Goal: Contribute content: Add original content to the website for others to see

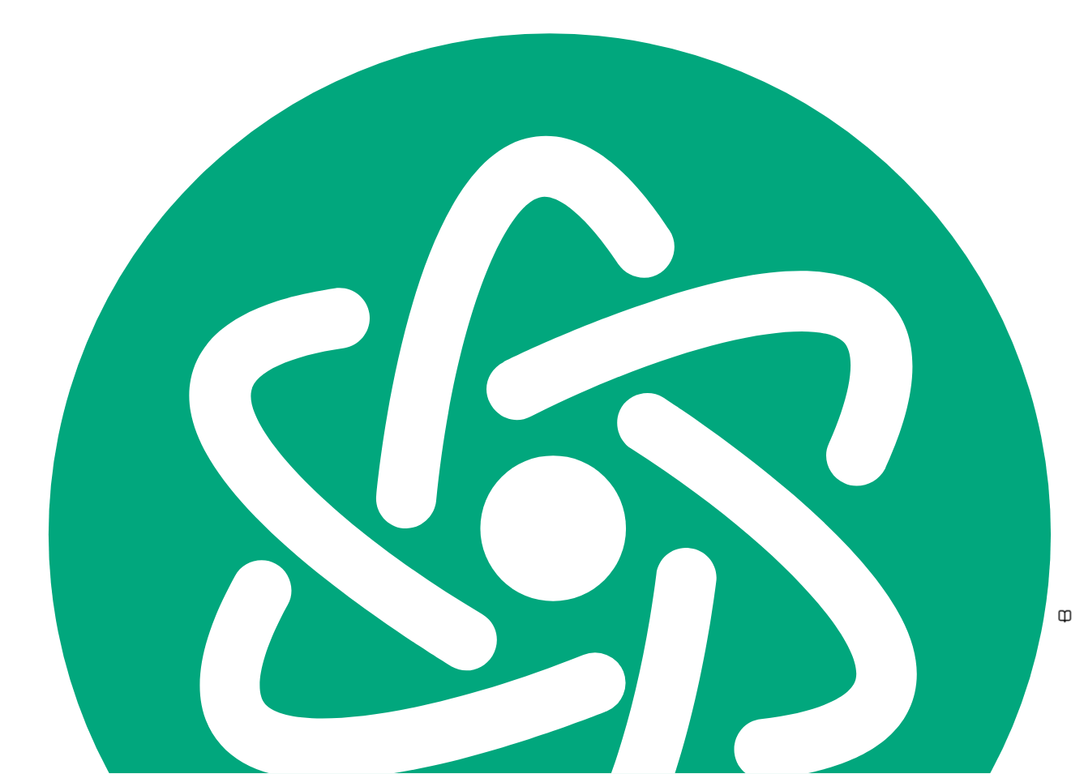
scroll to position [664, 0]
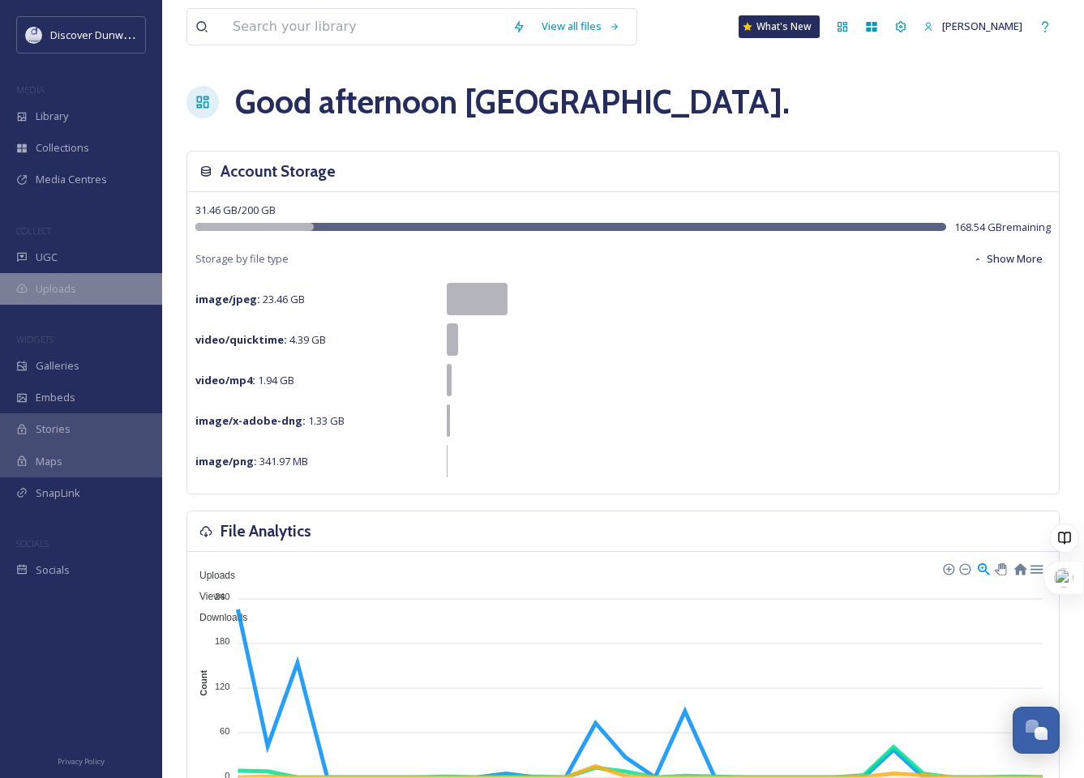
click at [62, 289] on span "Uploads" at bounding box center [56, 288] width 41 height 15
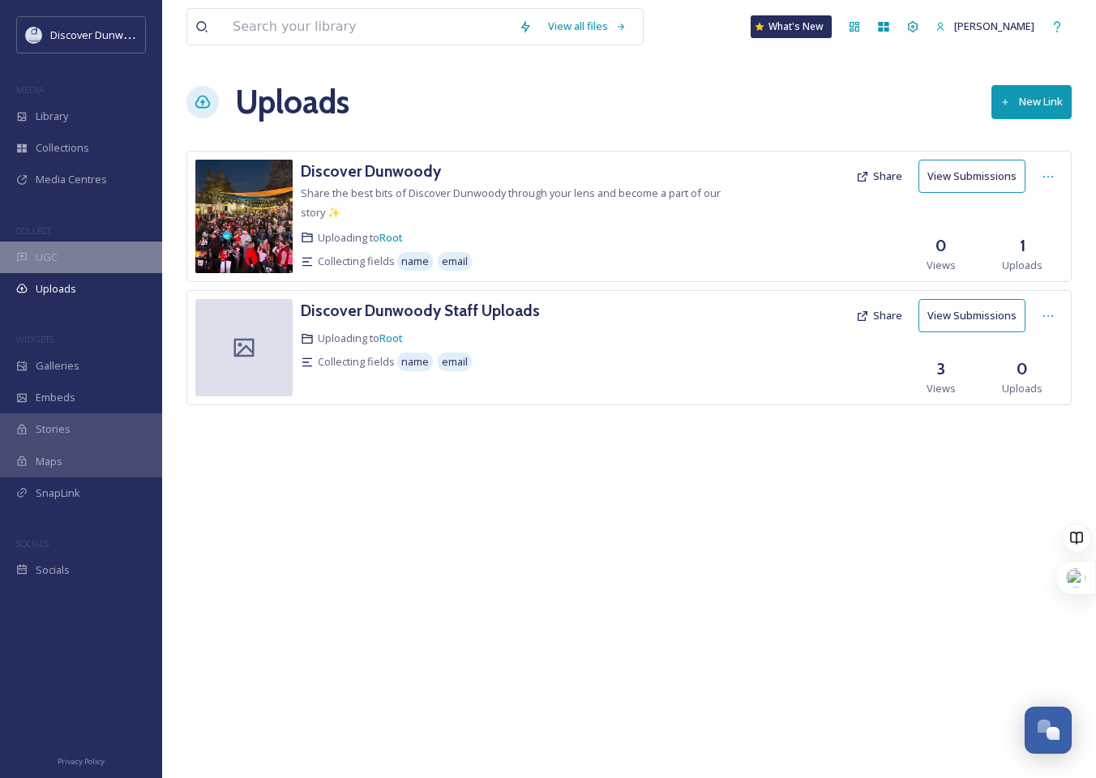
click at [72, 253] on div "UGC" at bounding box center [81, 258] width 162 height 32
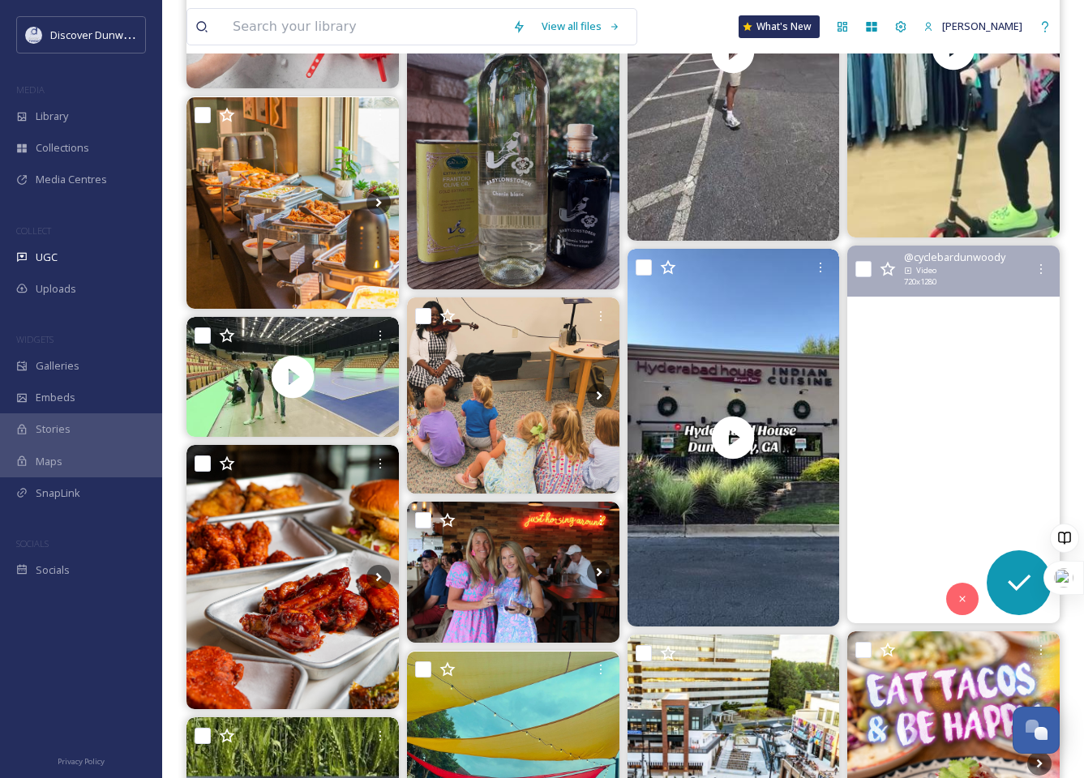
scroll to position [1622, 0]
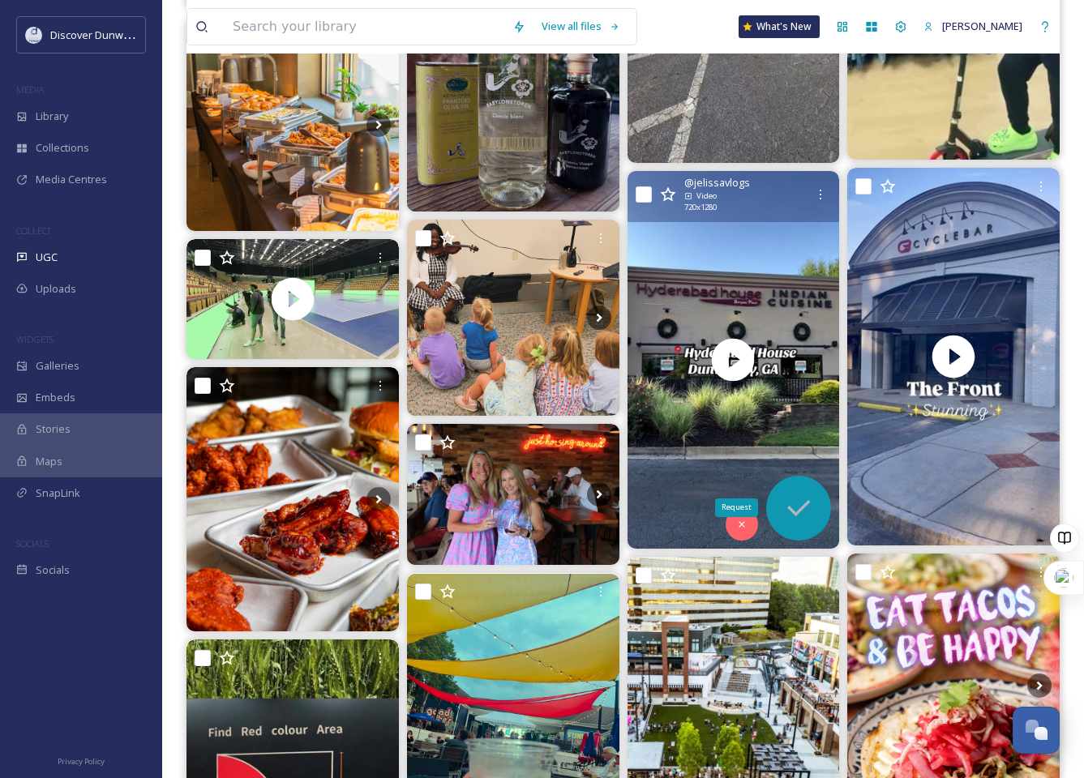
click at [804, 521] on icon at bounding box center [798, 508] width 32 height 32
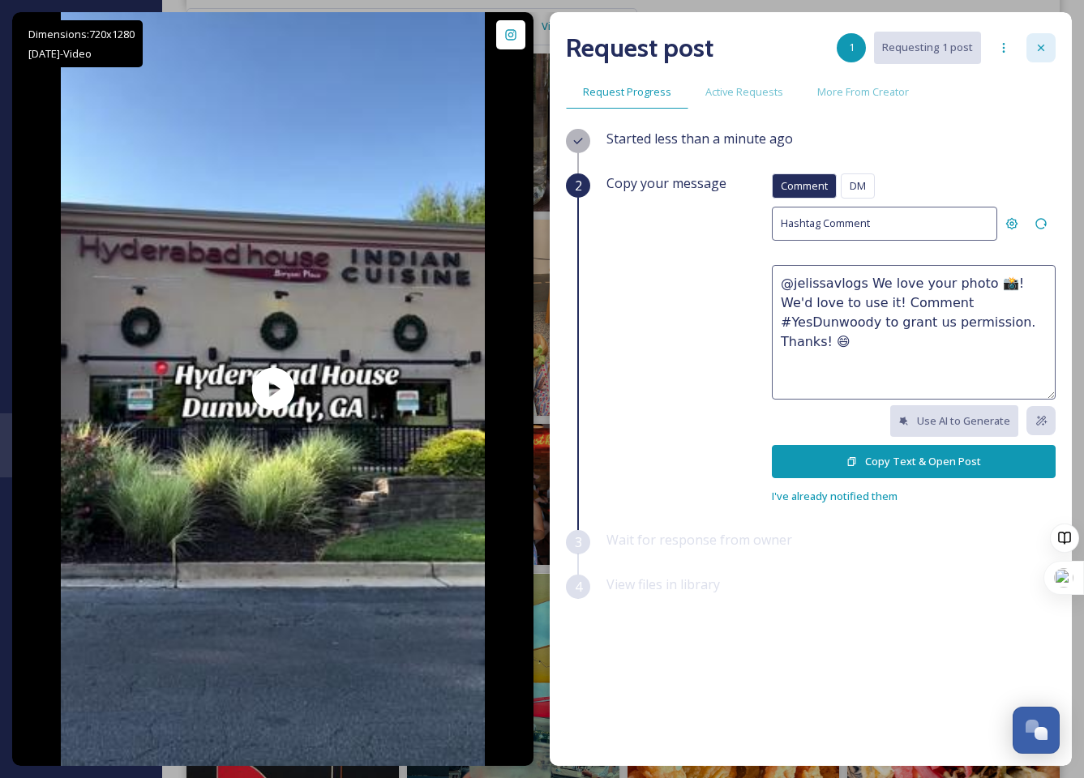
click at [1043, 48] on icon at bounding box center [1041, 47] width 13 height 13
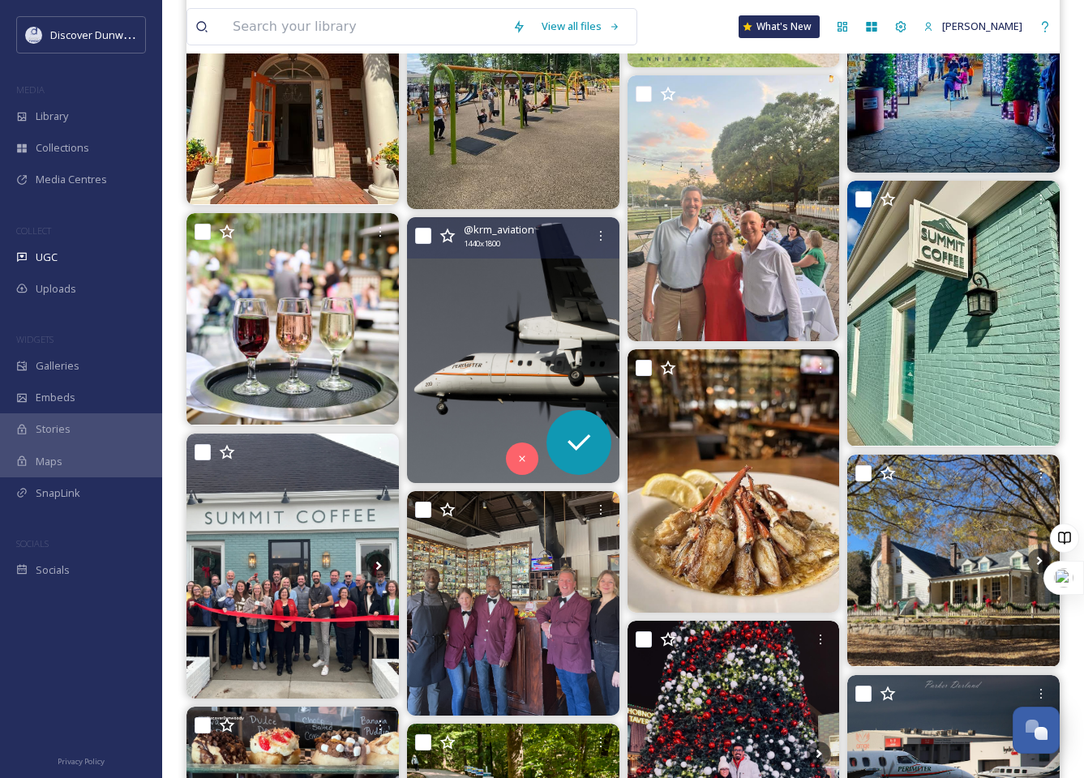
scroll to position [4135, 0]
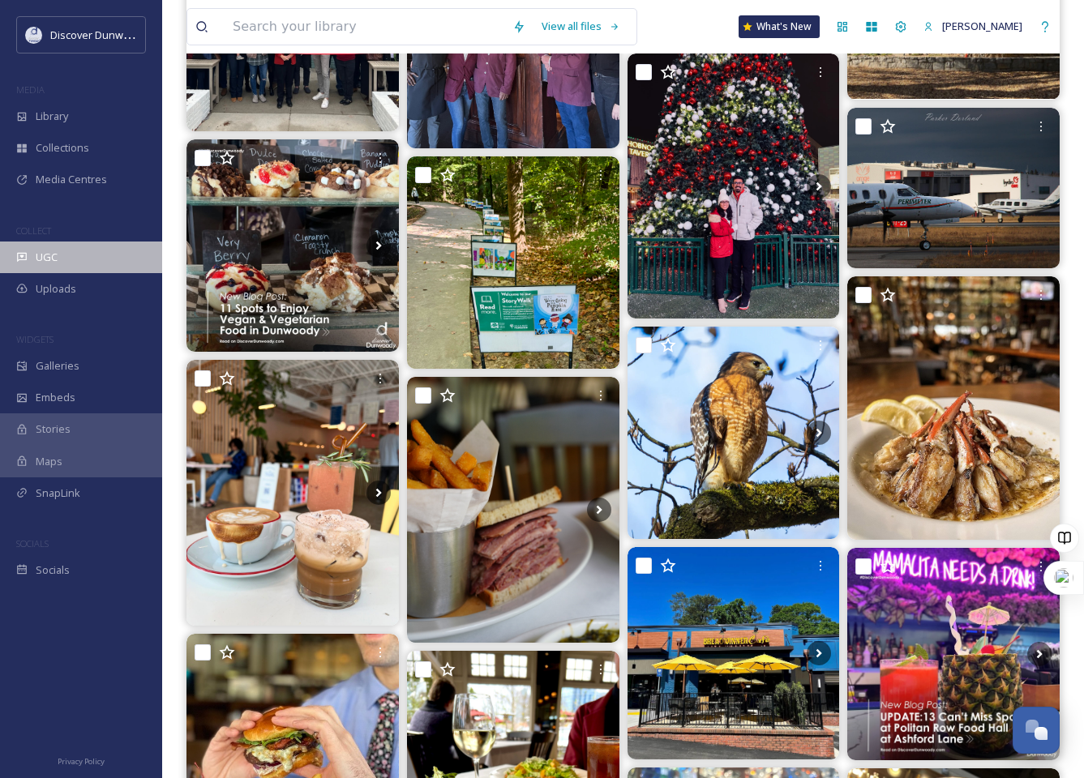
click at [60, 259] on div "UGC" at bounding box center [81, 258] width 162 height 32
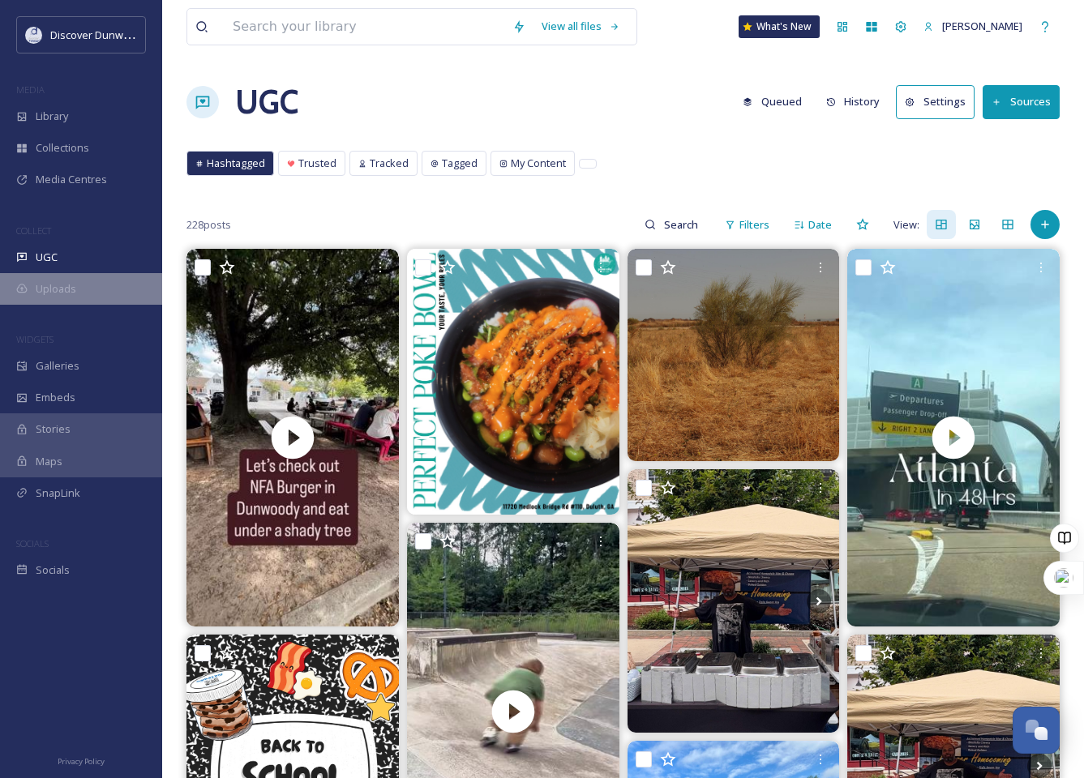
click at [91, 294] on div "Uploads" at bounding box center [81, 289] width 162 height 32
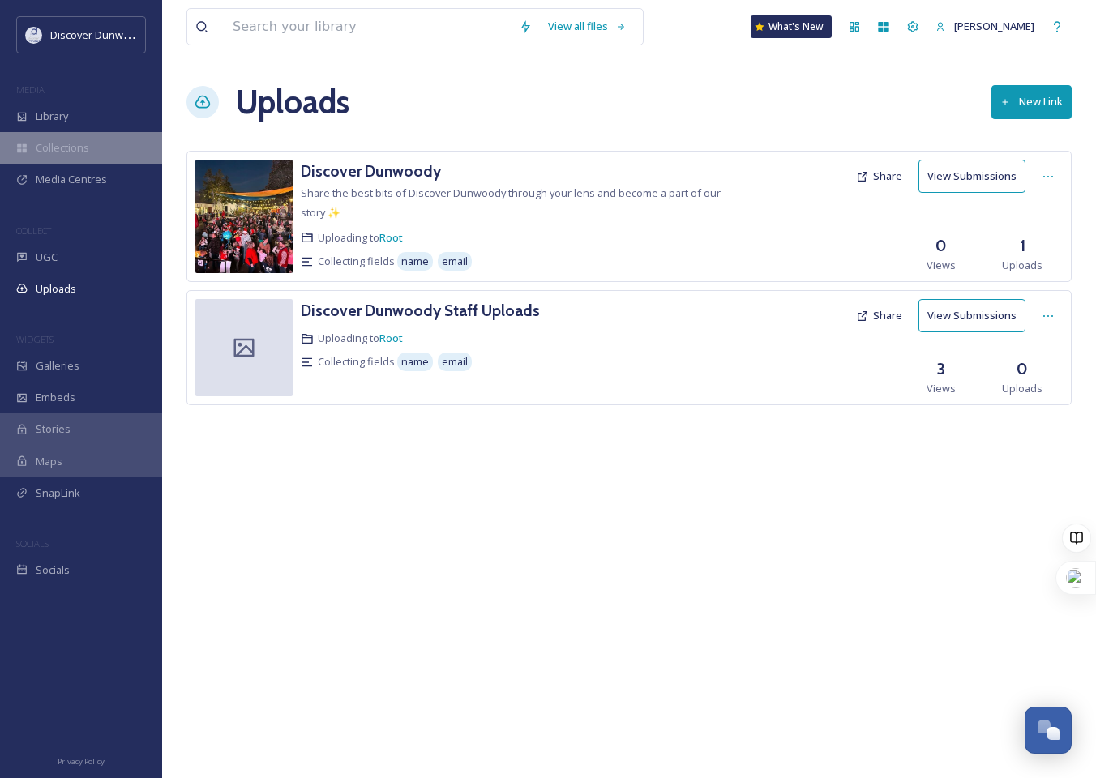
click at [139, 143] on div "Collections" at bounding box center [81, 148] width 162 height 32
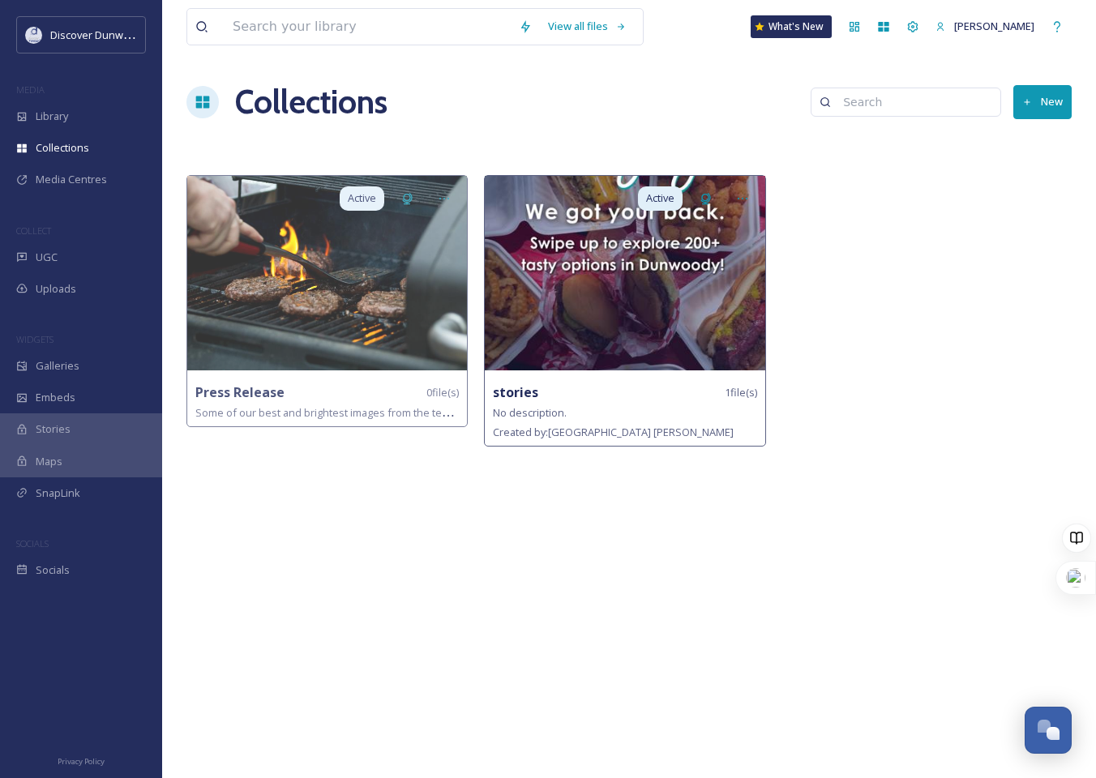
click at [621, 418] on div "No description." at bounding box center [625, 412] width 264 height 19
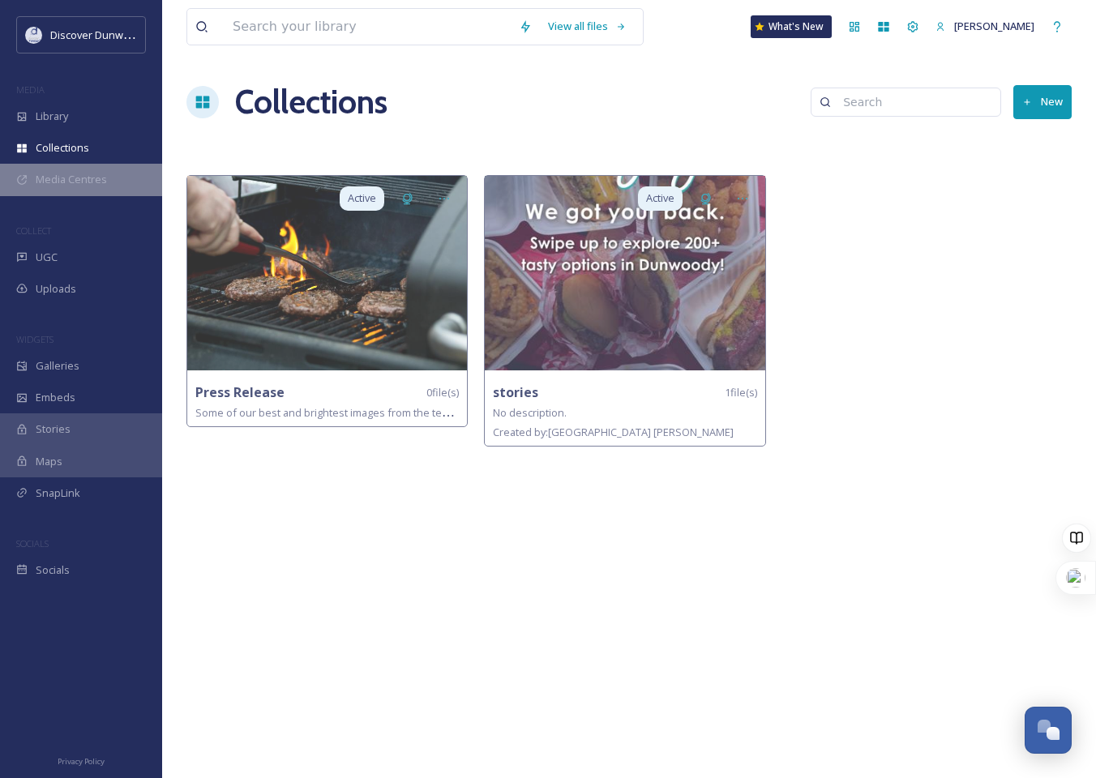
click at [98, 188] on div "Media Centres" at bounding box center [81, 180] width 162 height 32
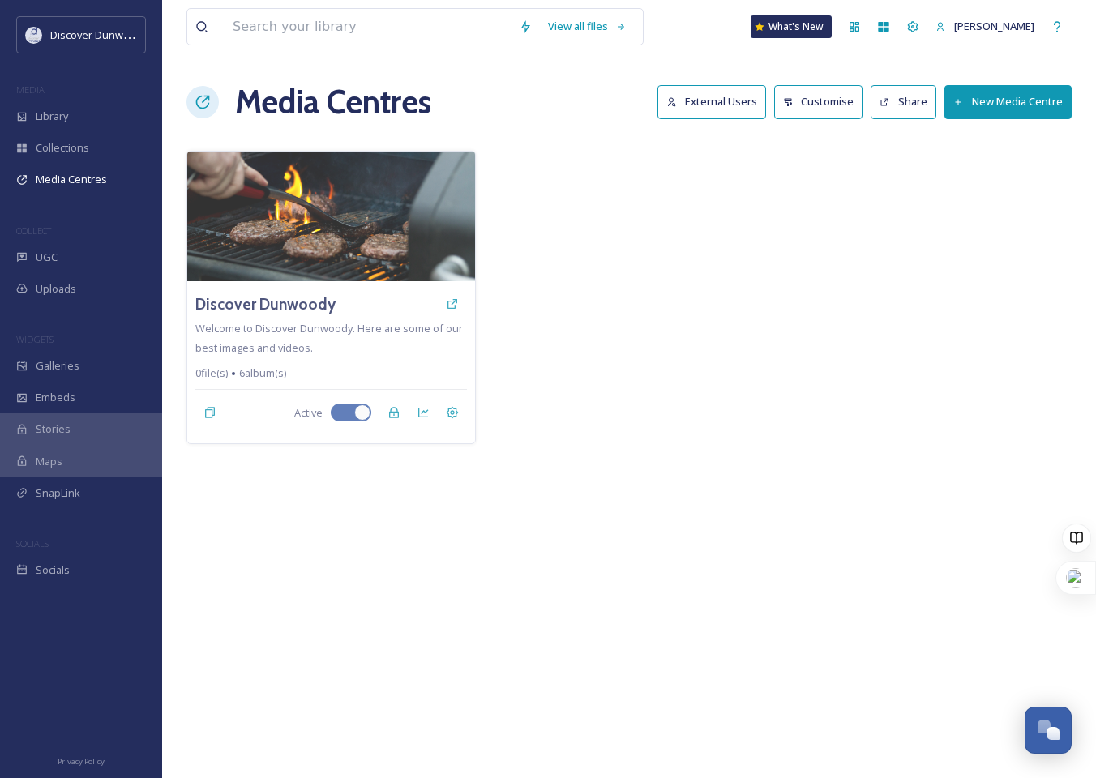
click at [828, 169] on div at bounding box center [926, 298] width 289 height 294
click at [1010, 115] on button "New Media Centre" at bounding box center [1008, 101] width 127 height 33
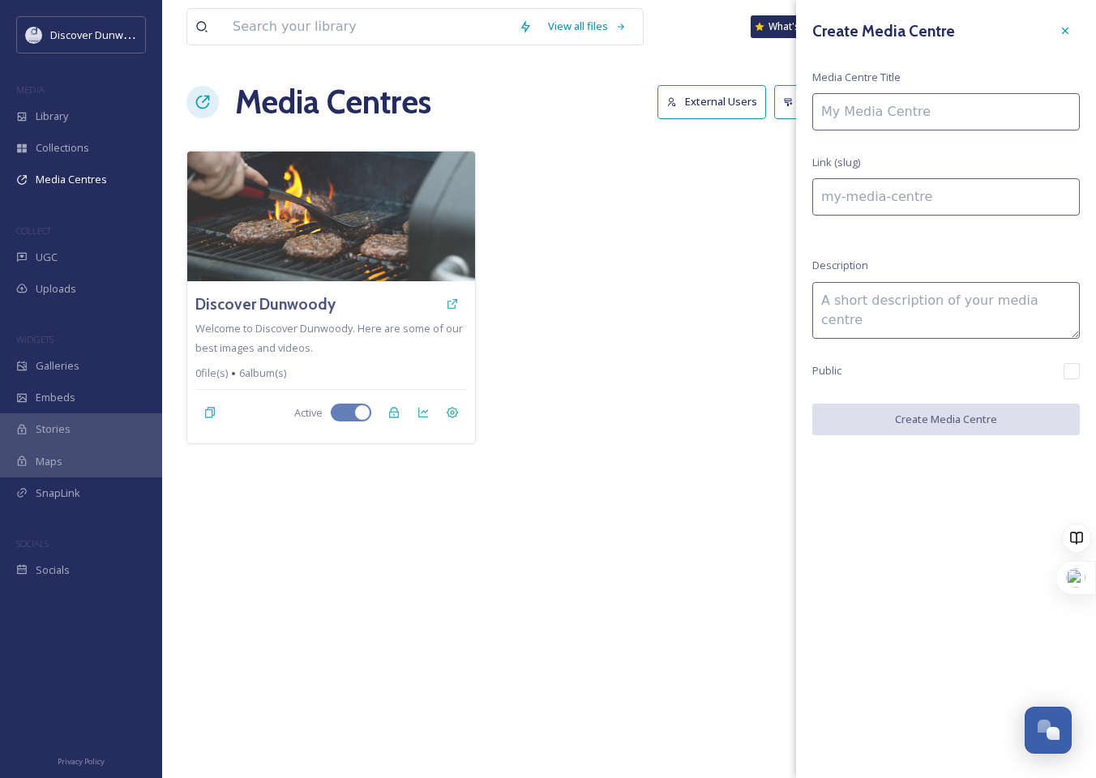
click at [1010, 115] on input at bounding box center [946, 111] width 268 height 37
click at [930, 49] on div "Create Media Centre Media Centre Title Link (slug) Description Public Create Me…" at bounding box center [946, 226] width 300 height 452
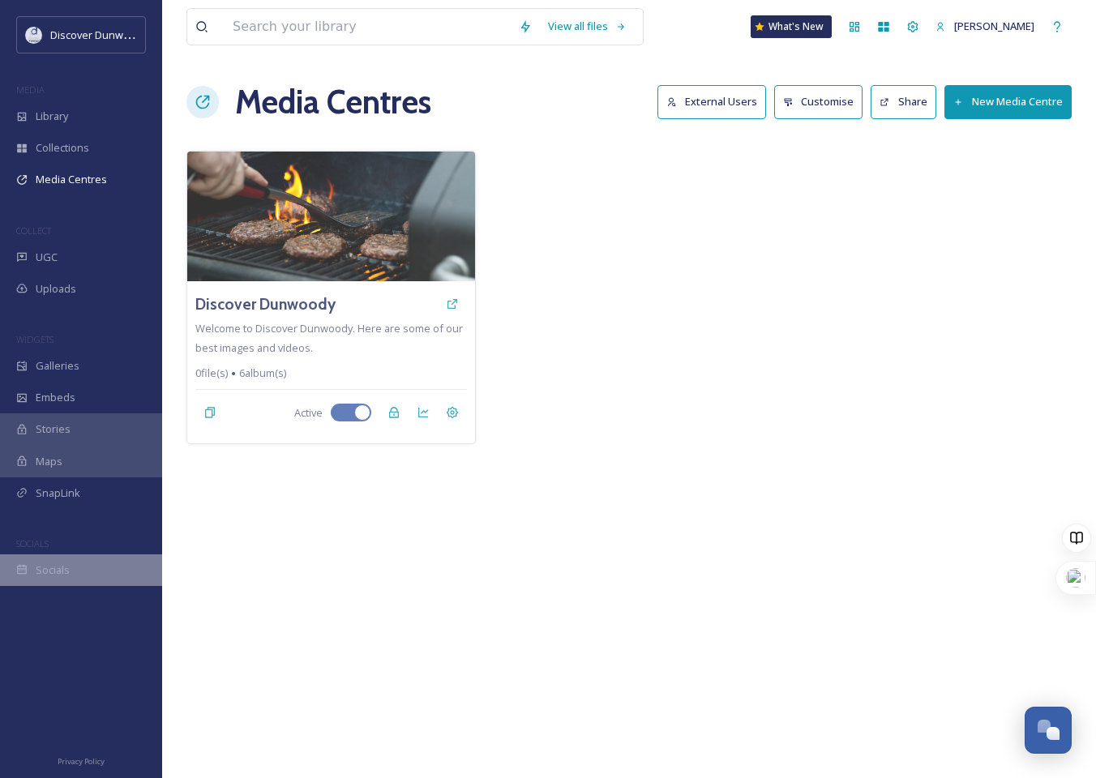
click at [89, 556] on div "Socials" at bounding box center [81, 571] width 162 height 32
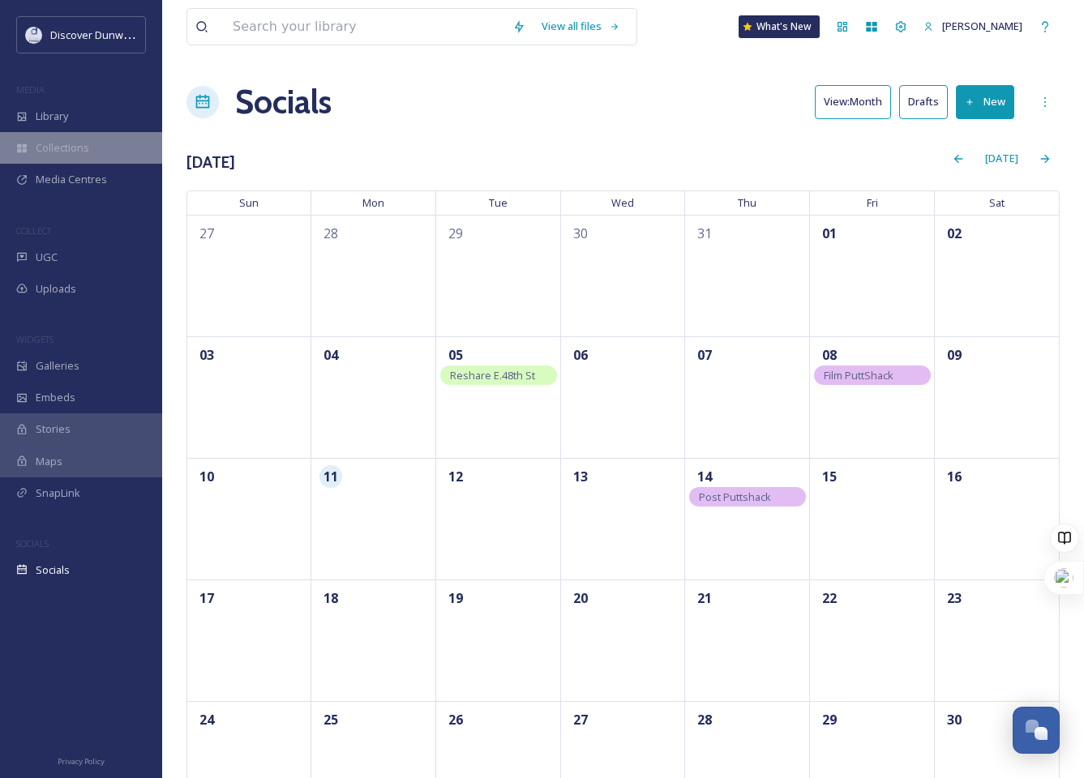
click at [36, 157] on div "Collections" at bounding box center [81, 148] width 162 height 32
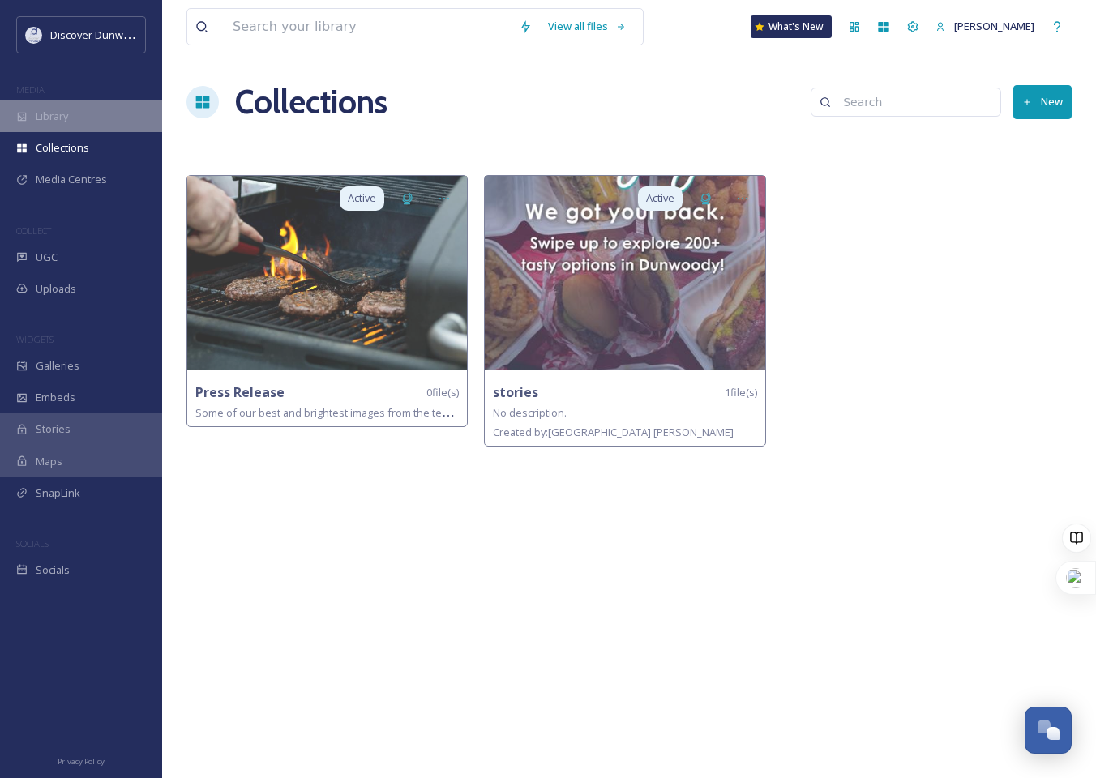
click at [49, 122] on span "Library" at bounding box center [52, 116] width 32 height 15
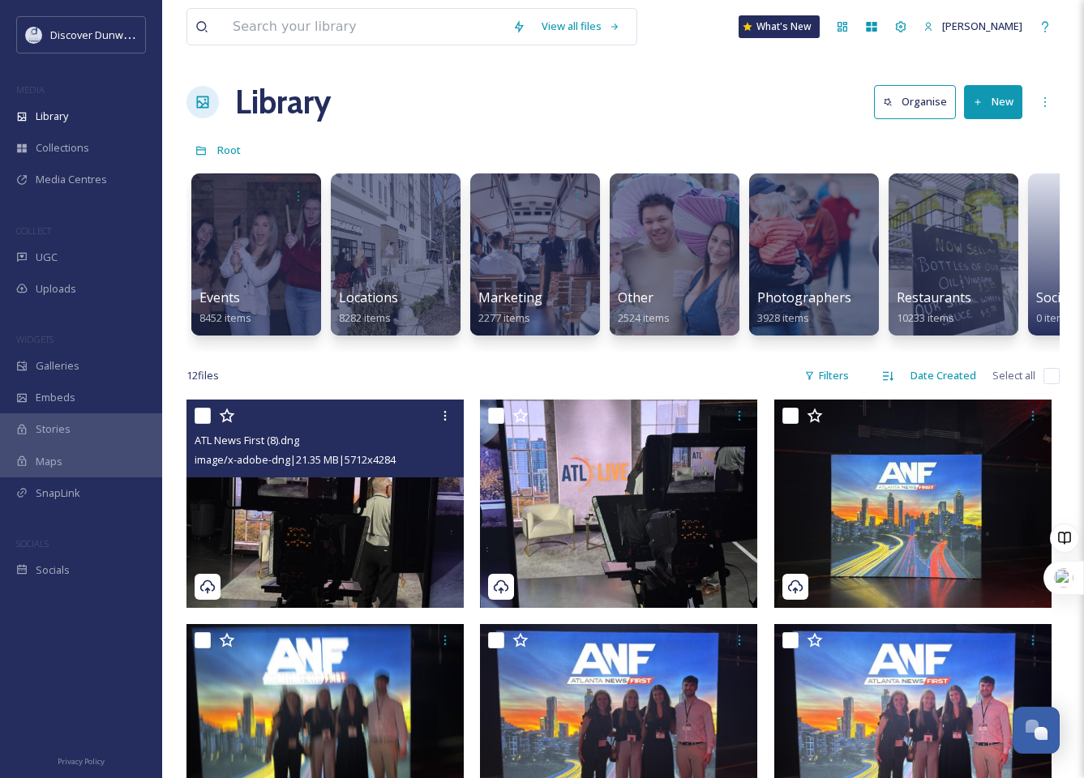
click at [202, 414] on div at bounding box center [327, 415] width 265 height 29
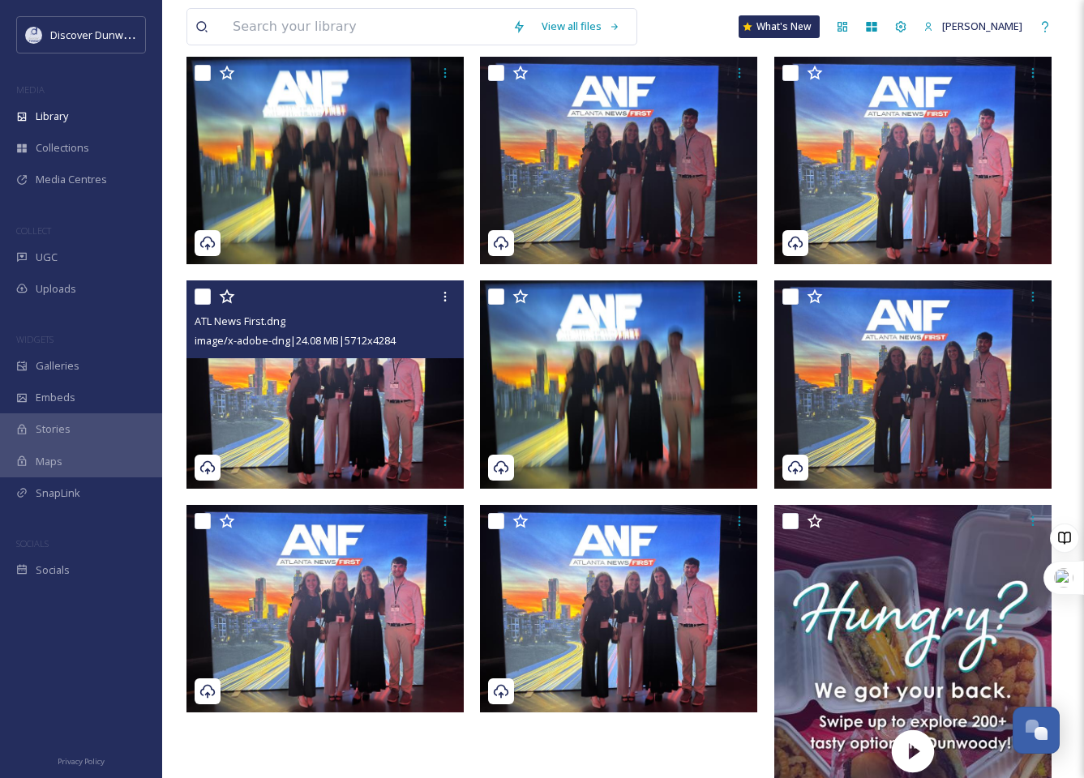
scroll to position [827, 0]
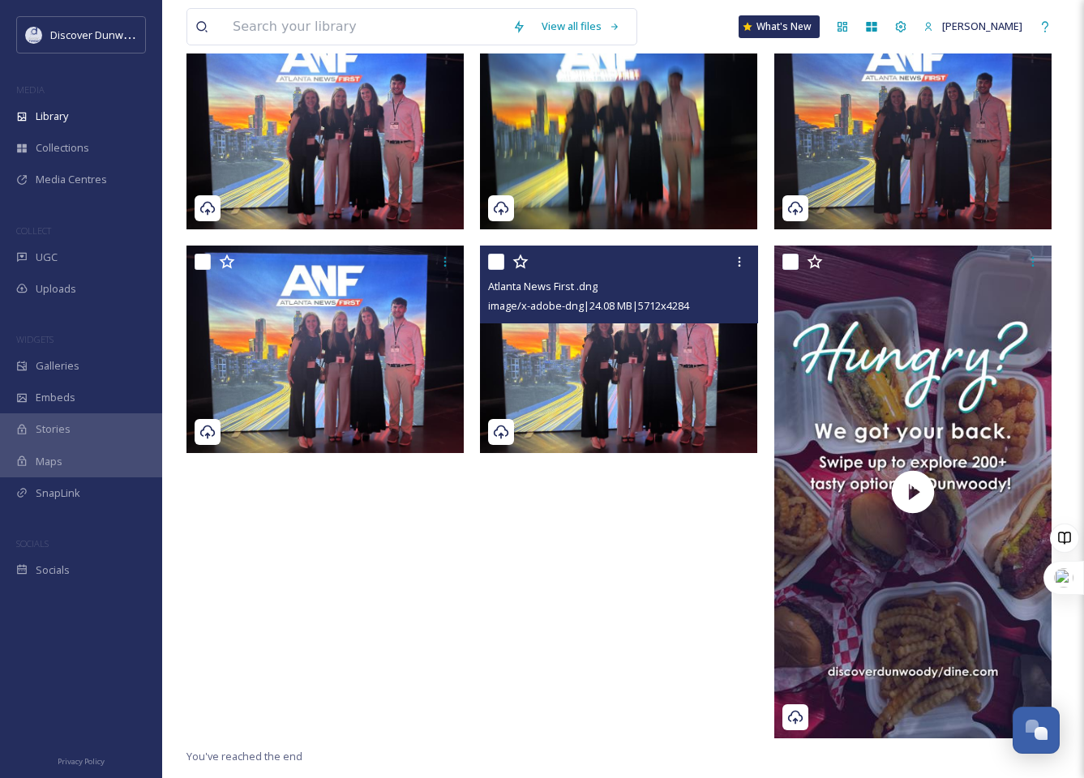
click at [500, 270] on input "checkbox" at bounding box center [496, 262] width 16 height 16
checkbox input "true"
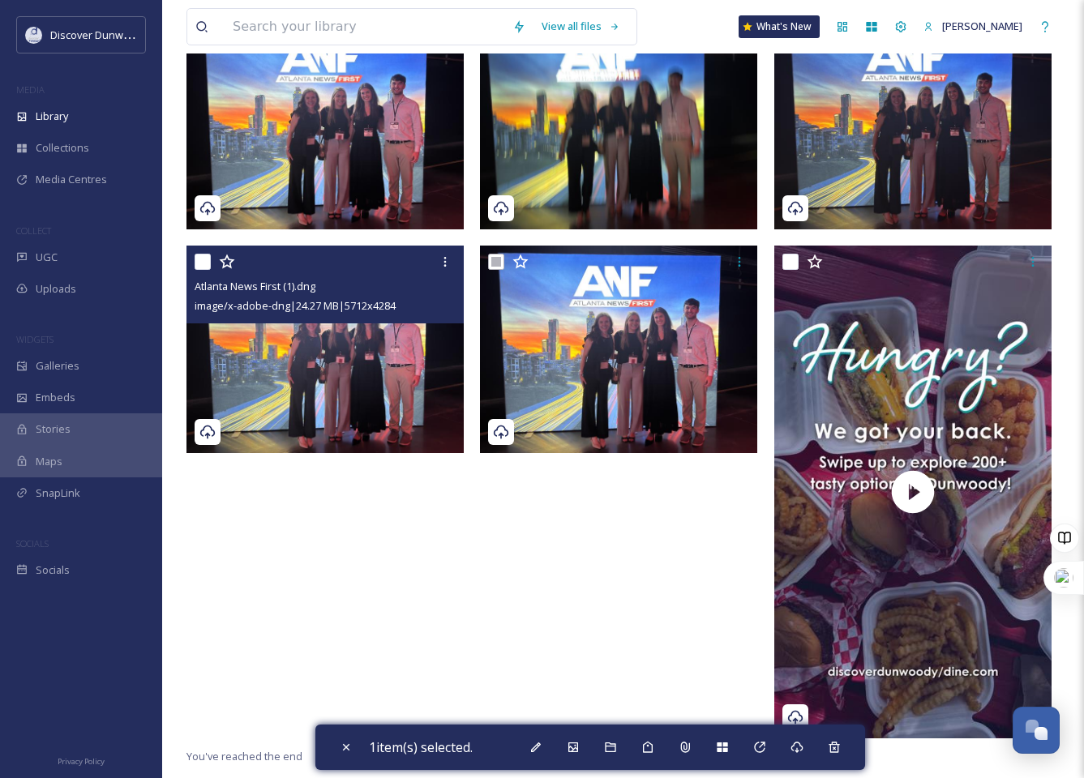
click at [202, 270] on input "checkbox" at bounding box center [203, 262] width 16 height 16
checkbox input "true"
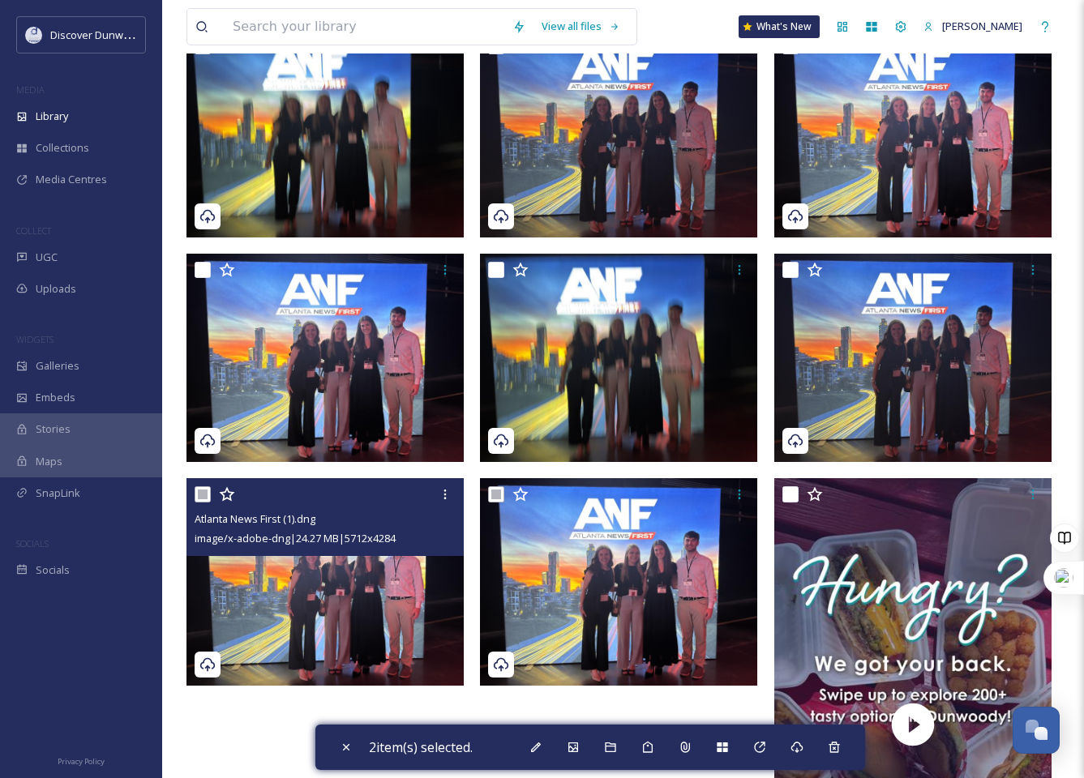
scroll to position [503, 0]
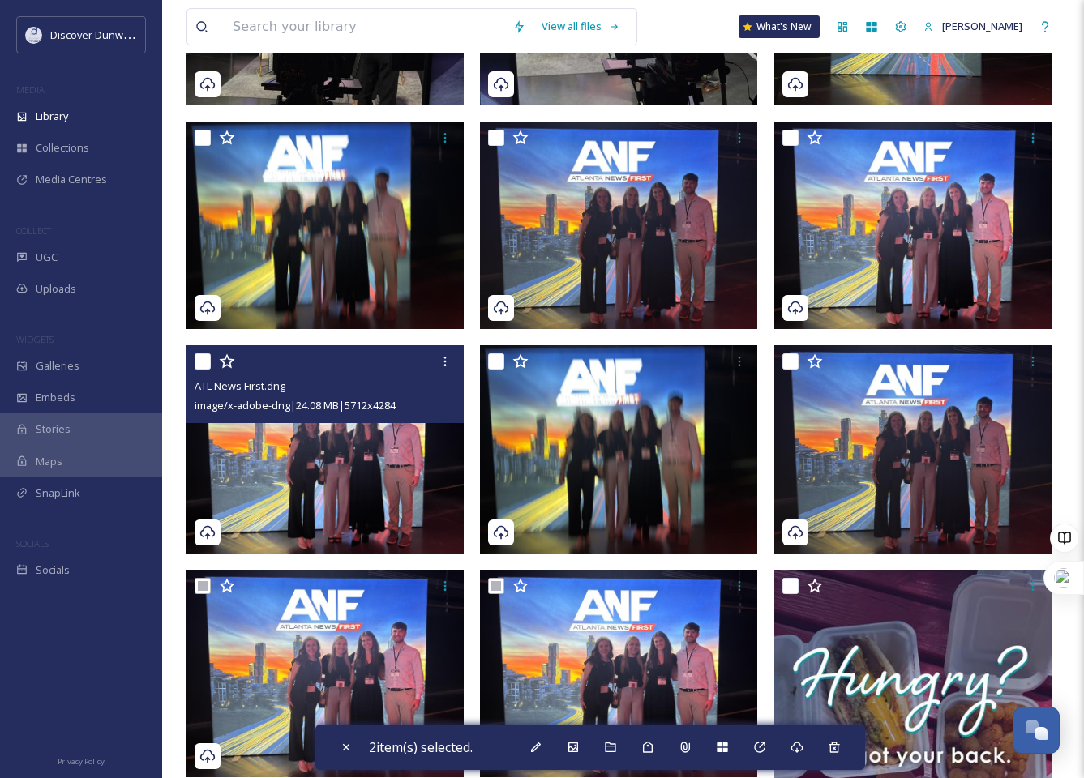
click at [205, 370] on input "checkbox" at bounding box center [203, 362] width 16 height 16
checkbox input "true"
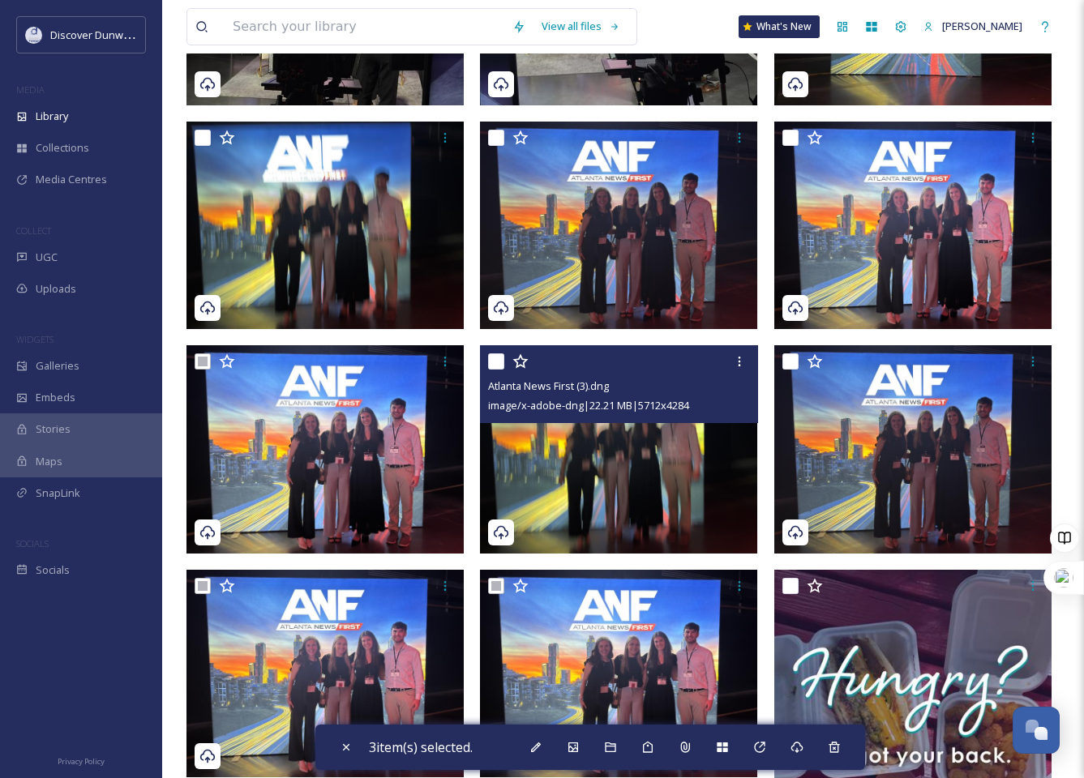
click at [498, 370] on input "checkbox" at bounding box center [496, 362] width 16 height 16
checkbox input "true"
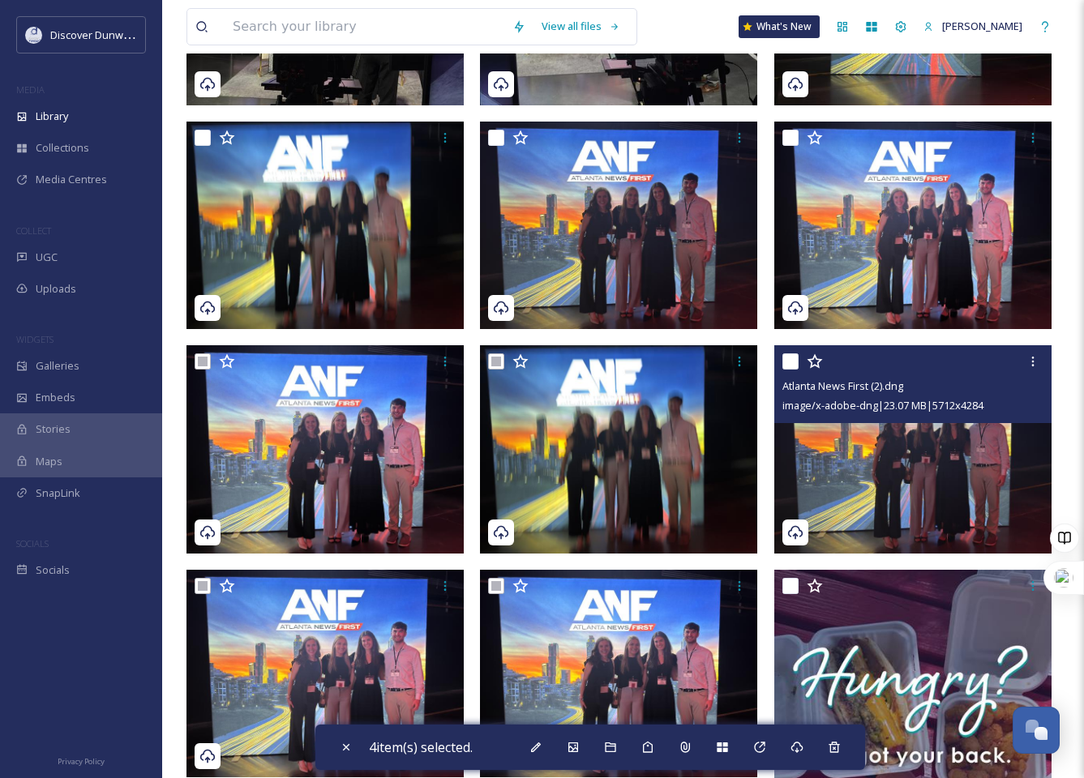
click at [789, 370] on input "checkbox" at bounding box center [790, 362] width 16 height 16
checkbox input "true"
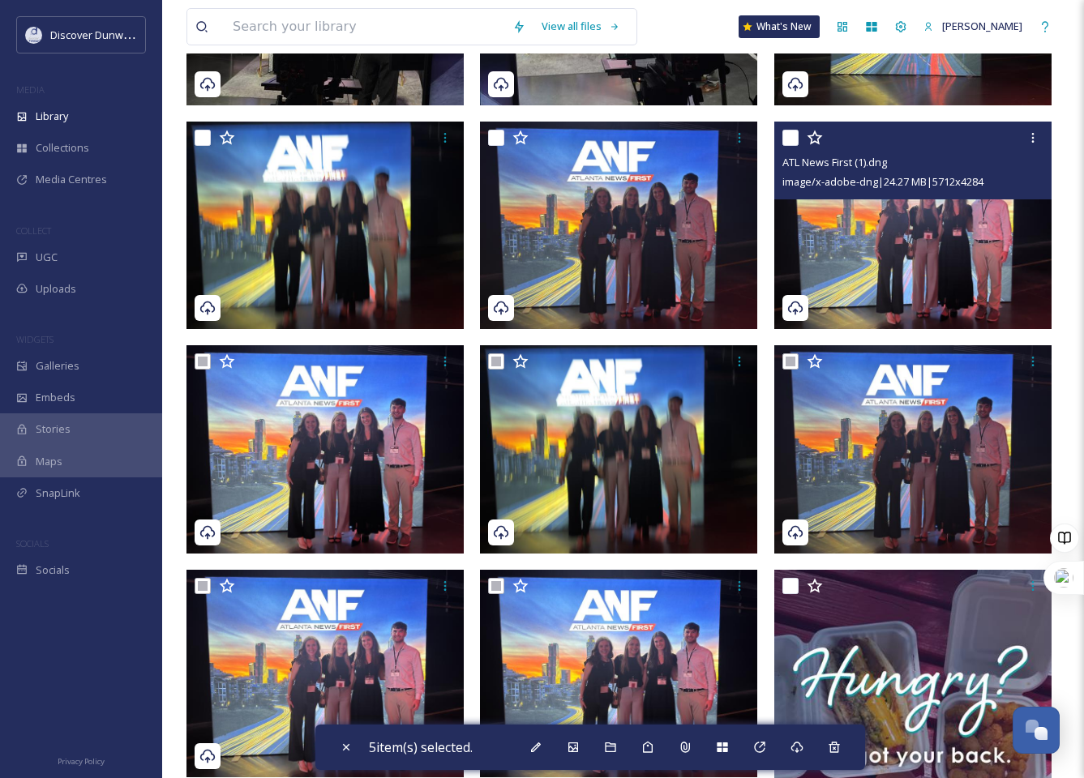
click at [795, 146] on input "checkbox" at bounding box center [790, 138] width 16 height 16
checkbox input "true"
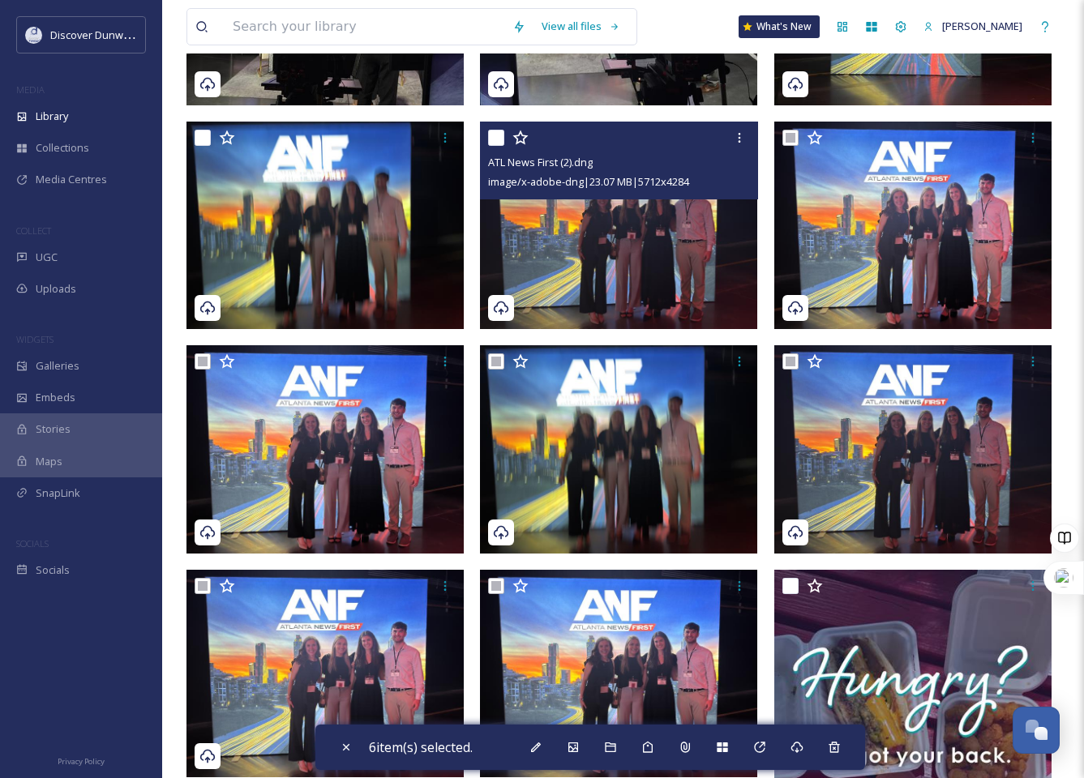
click at [494, 146] on input "checkbox" at bounding box center [496, 138] width 16 height 16
checkbox input "true"
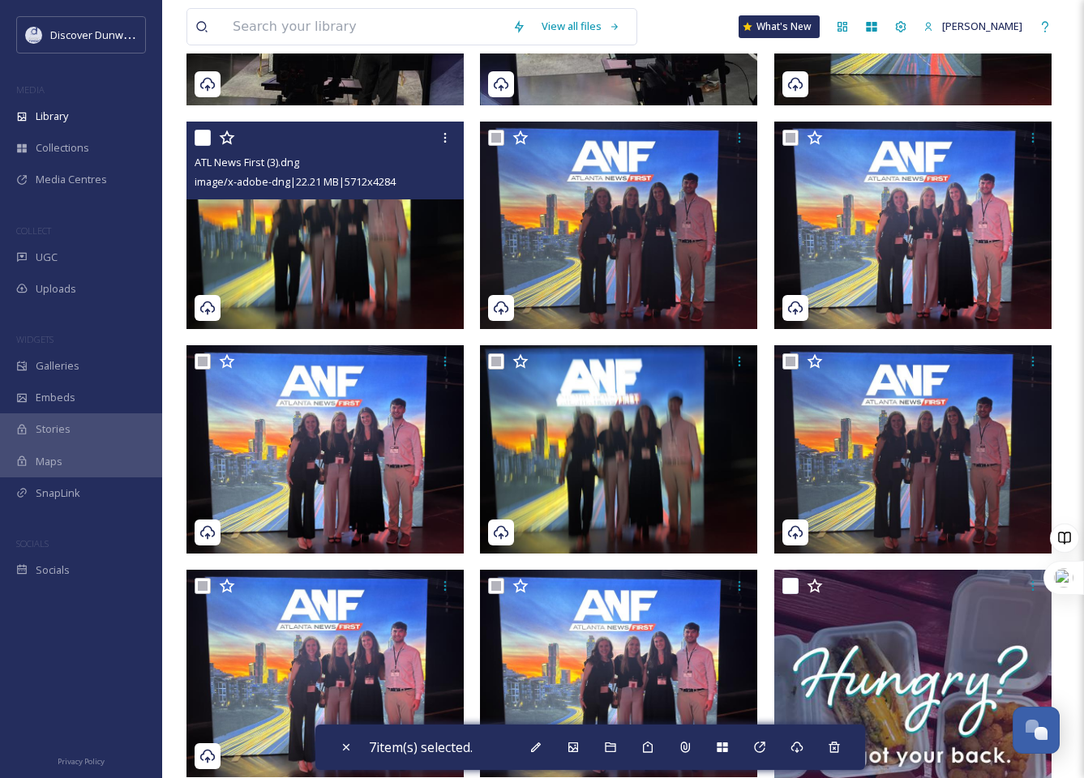
click at [208, 146] on input "checkbox" at bounding box center [203, 138] width 16 height 16
checkbox input "true"
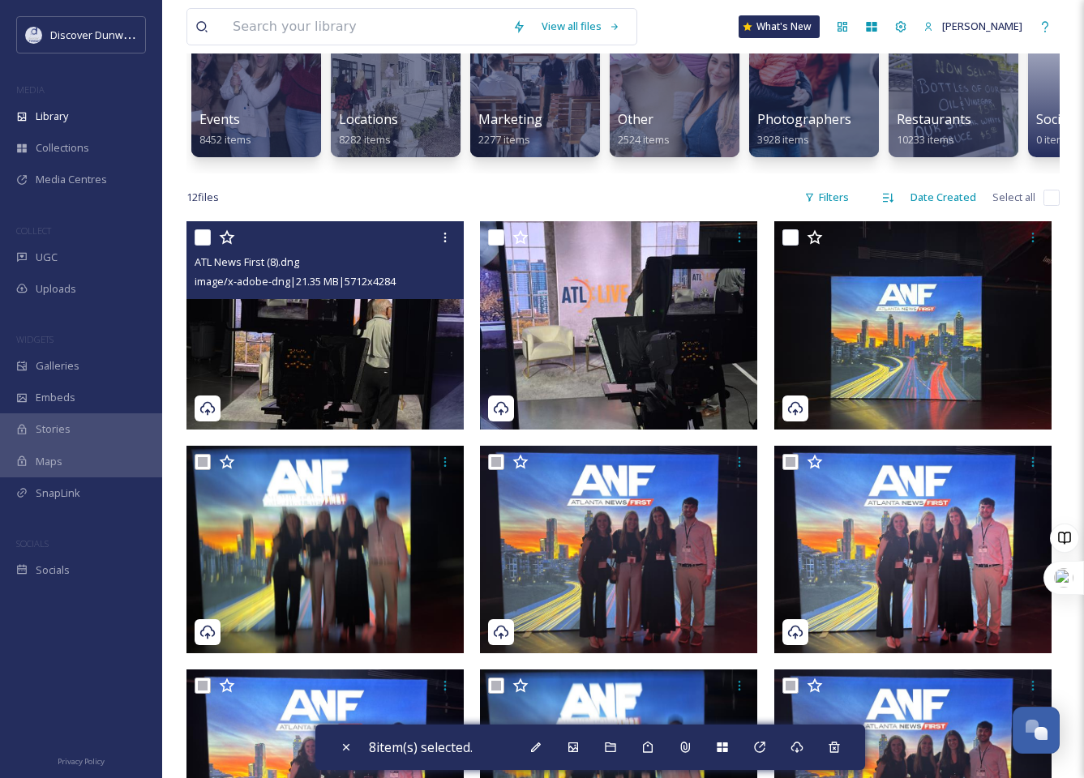
click at [200, 246] on input "checkbox" at bounding box center [203, 237] width 16 height 16
checkbox input "true"
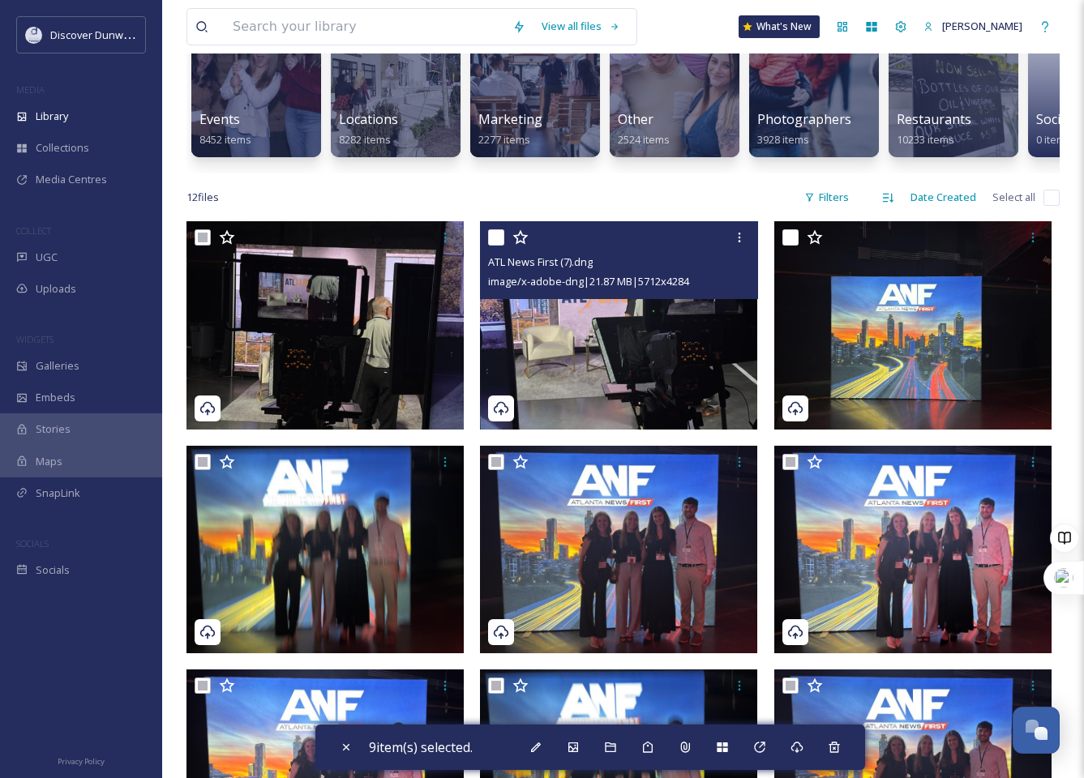
click at [499, 246] on input "checkbox" at bounding box center [496, 237] width 16 height 16
checkbox input "true"
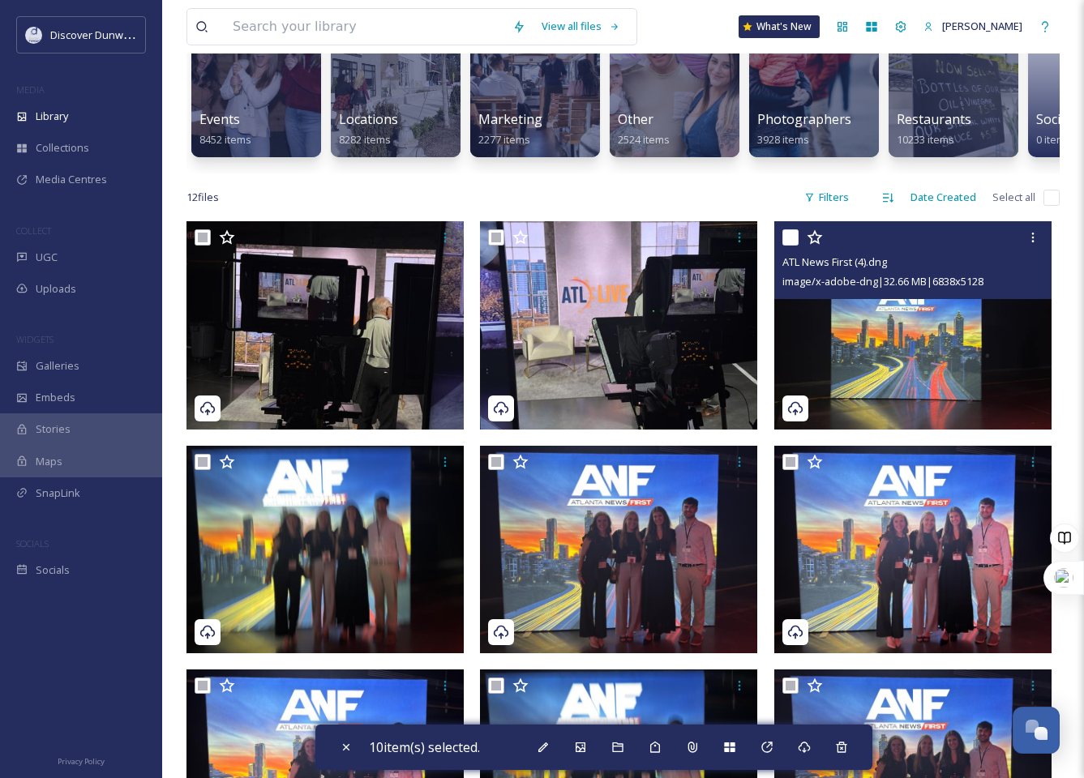
click at [795, 246] on input "checkbox" at bounding box center [790, 237] width 16 height 16
checkbox input "true"
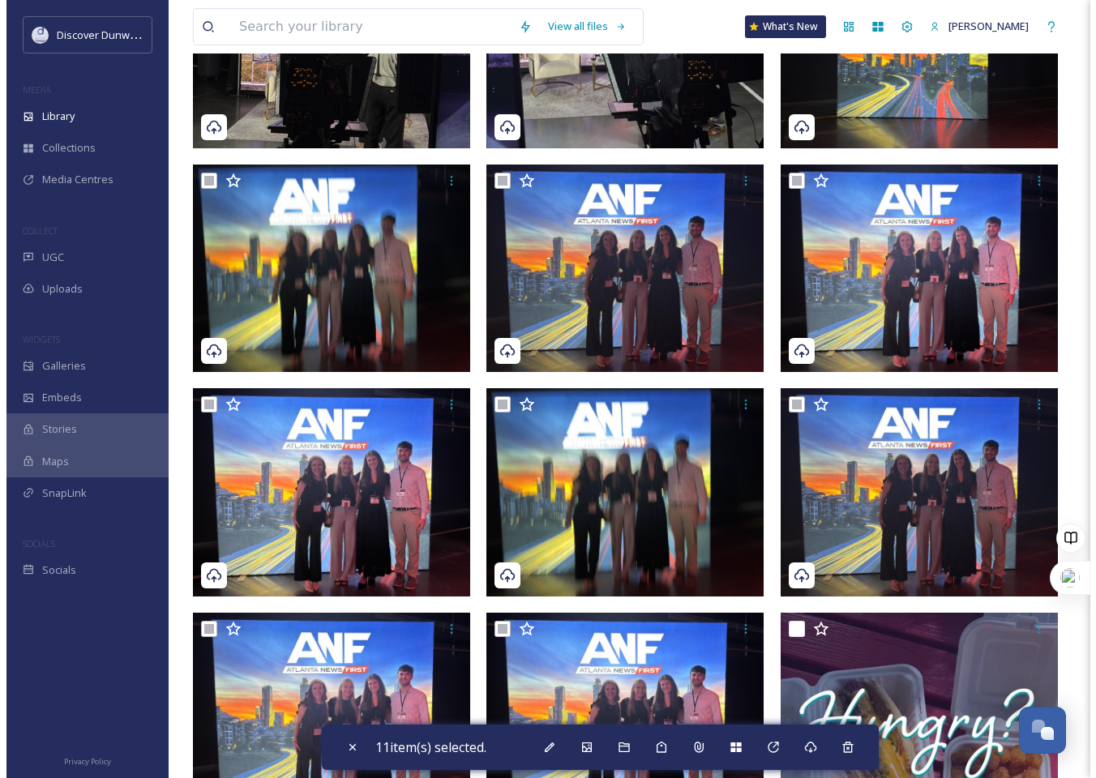
scroll to position [827, 0]
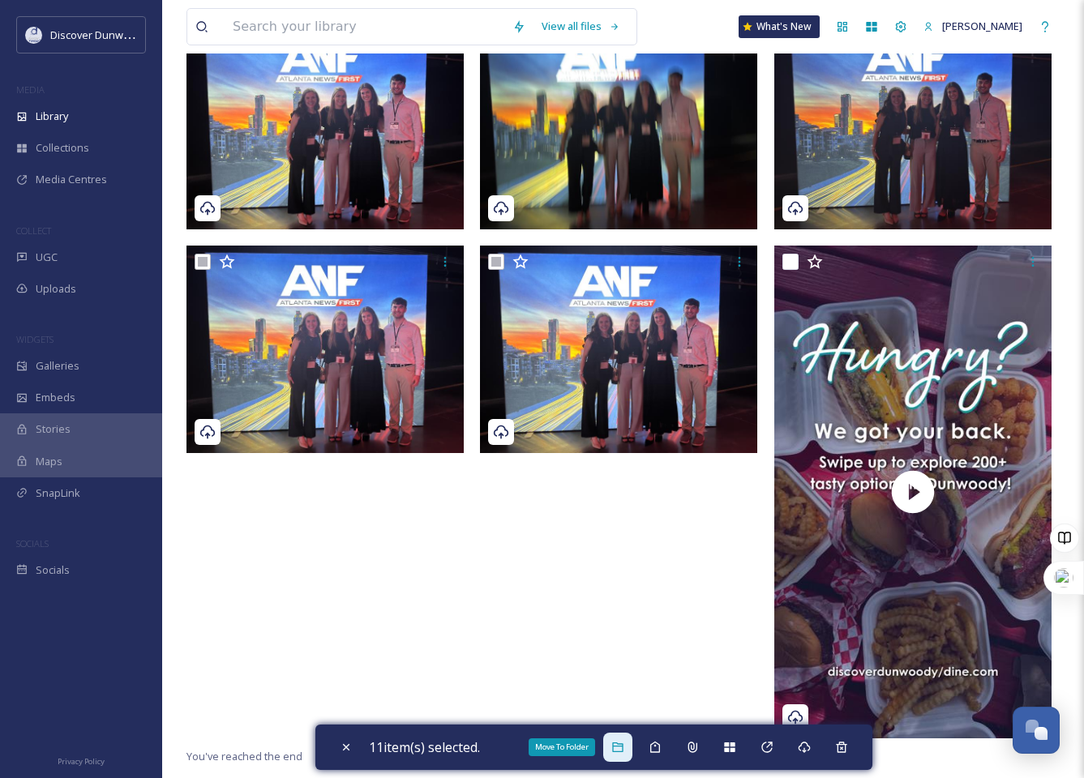
click at [616, 747] on icon at bounding box center [617, 747] width 13 height 13
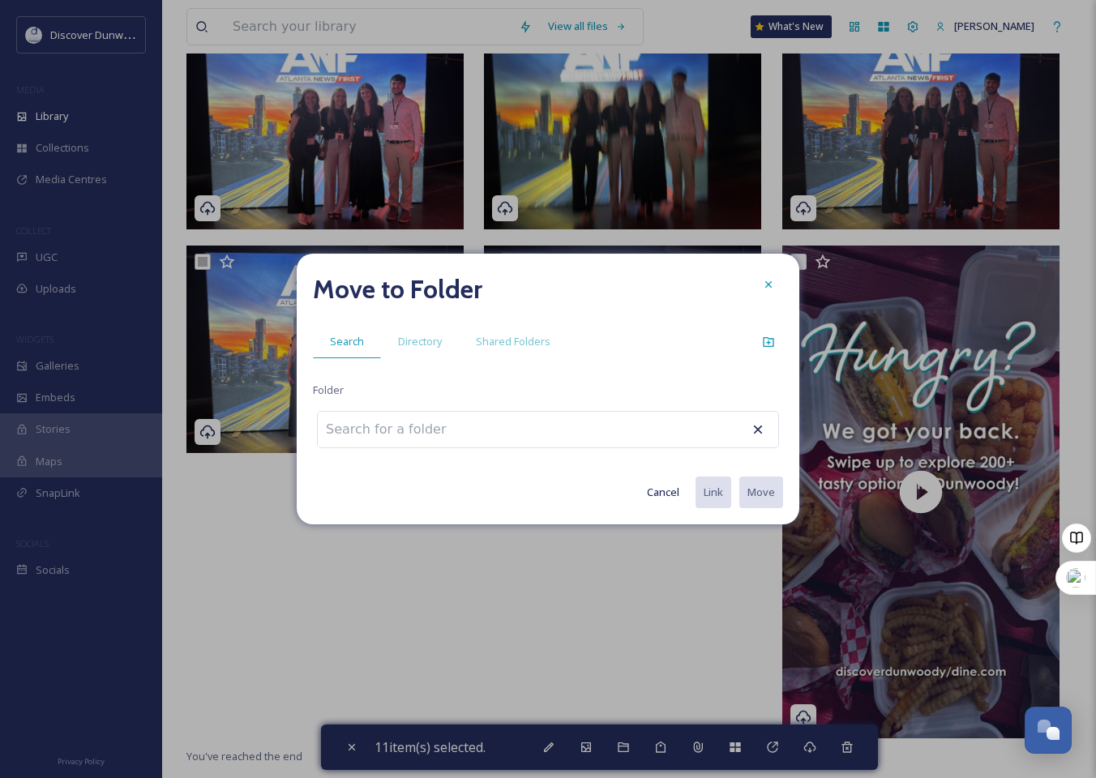
click at [402, 431] on input at bounding box center [407, 430] width 178 height 36
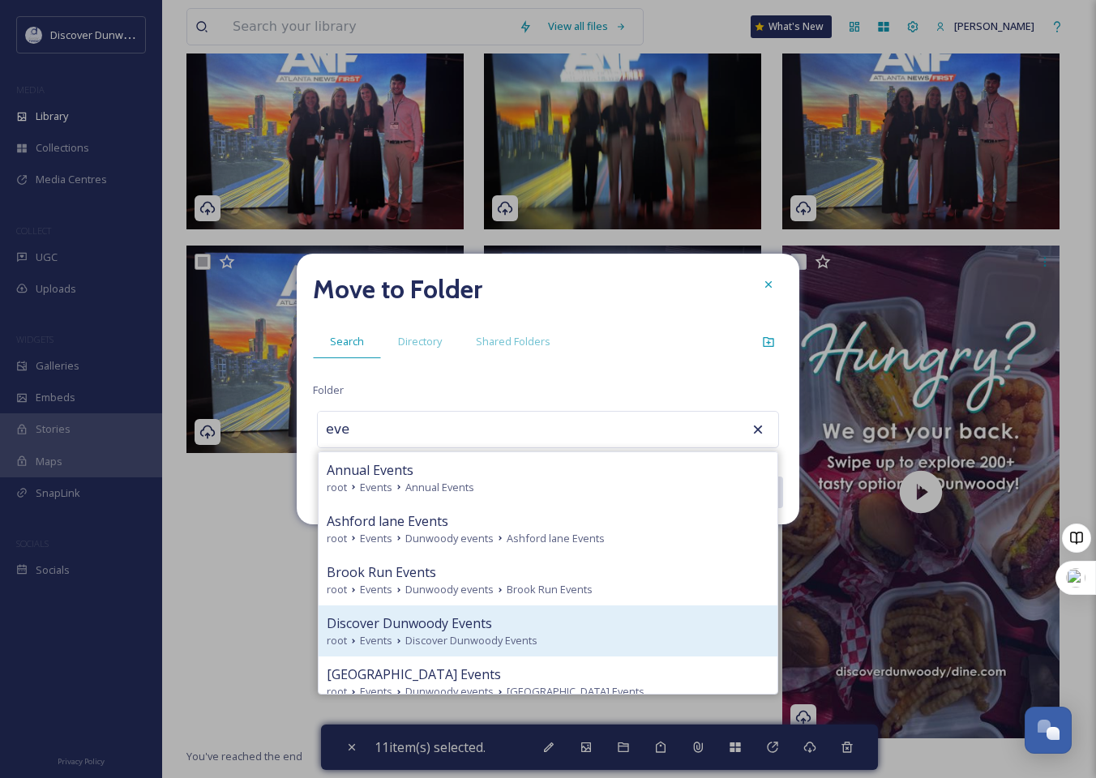
click at [495, 611] on div "Discover Dunwoody Events root Events Discover Dunwoody Events" at bounding box center [548, 631] width 459 height 51
type input "Discover Dunwoody Events"
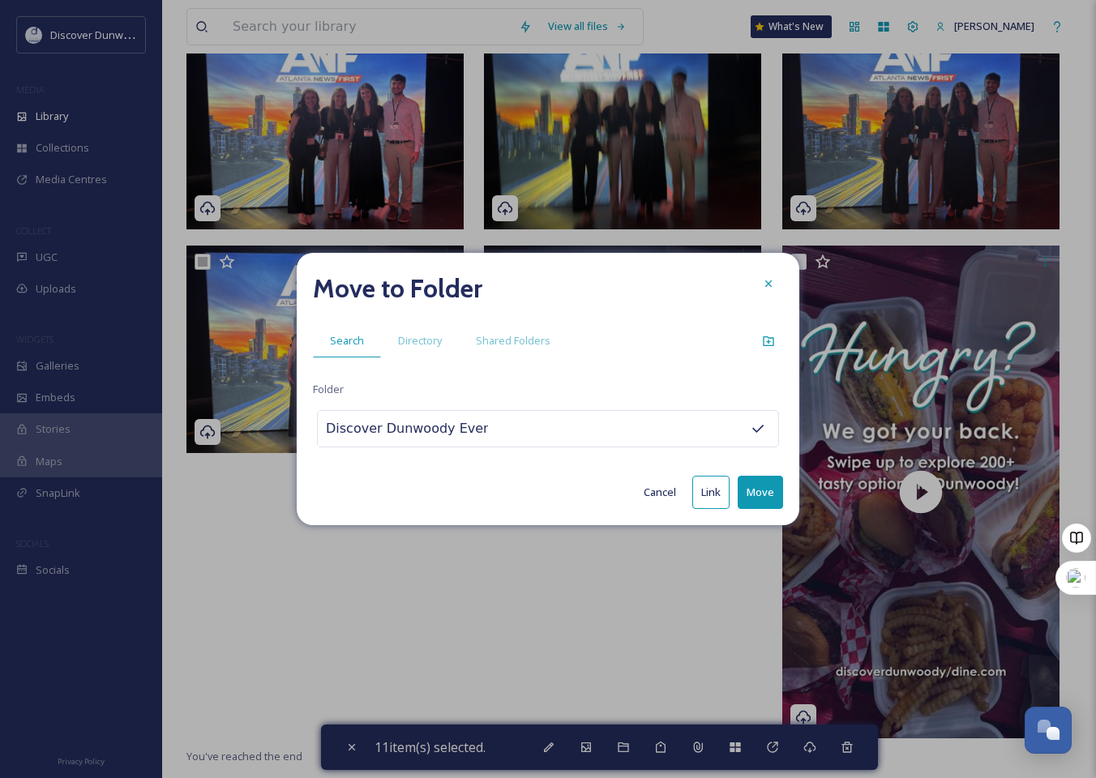
click at [766, 484] on button "Move" at bounding box center [760, 492] width 45 height 33
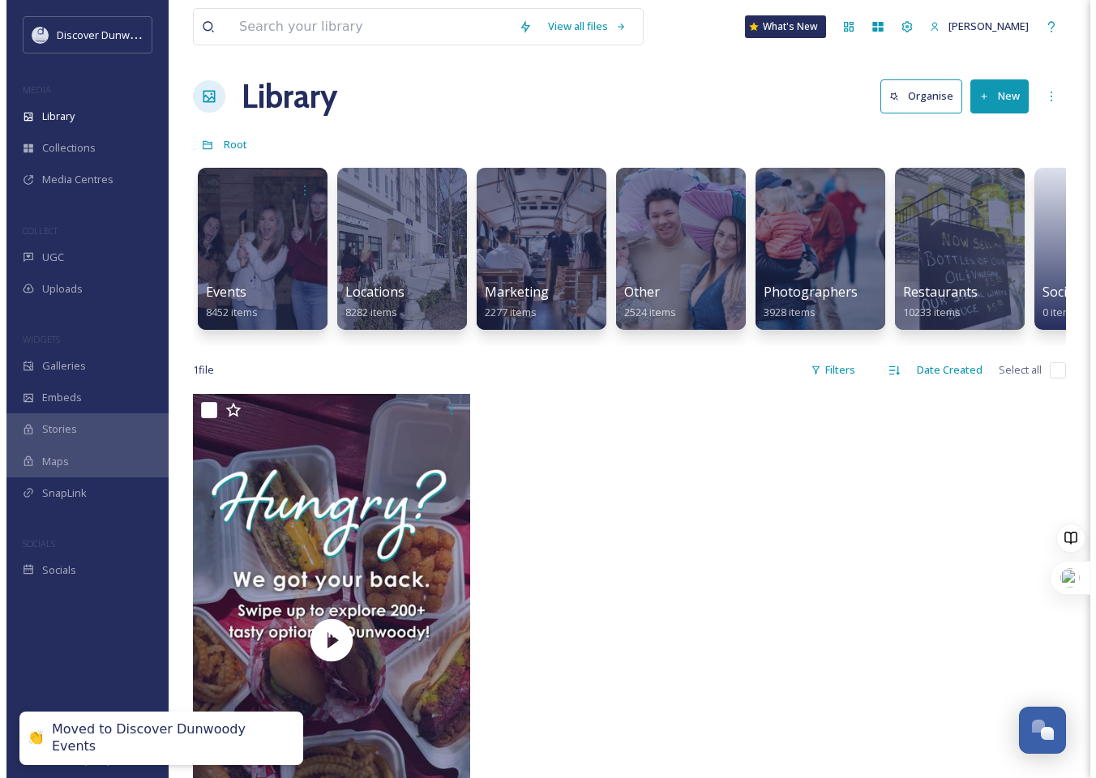
scroll to position [0, 0]
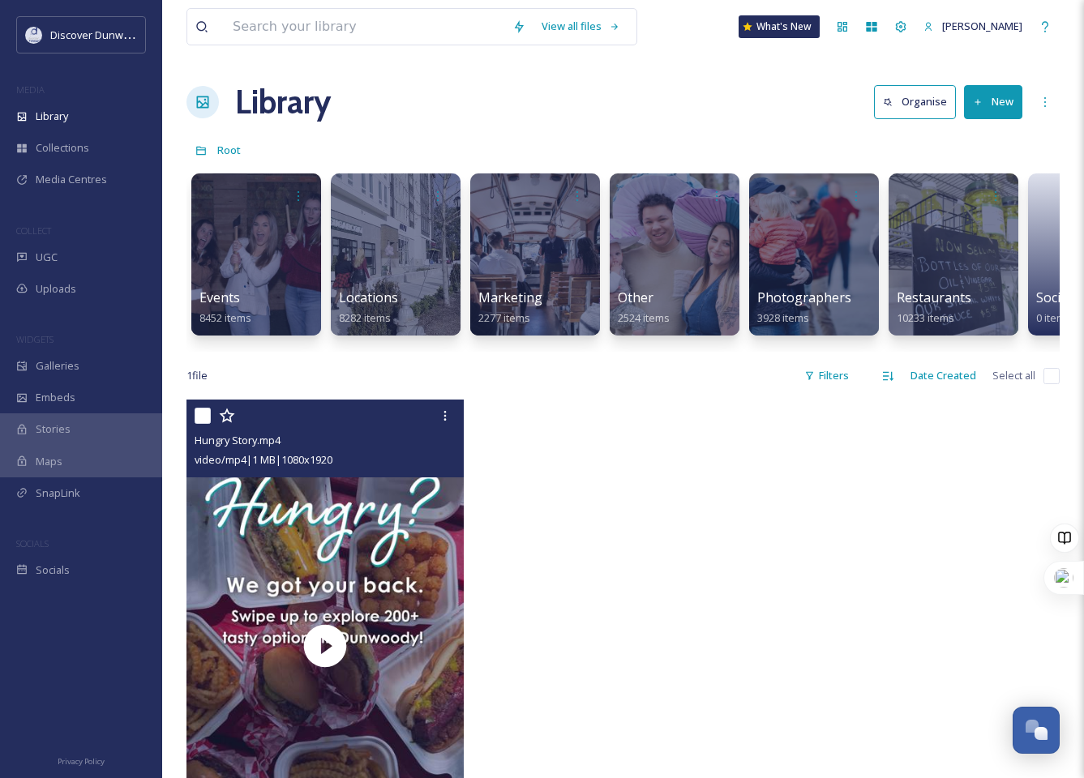
click at [206, 424] on input "checkbox" at bounding box center [203, 416] width 16 height 16
checkbox input "true"
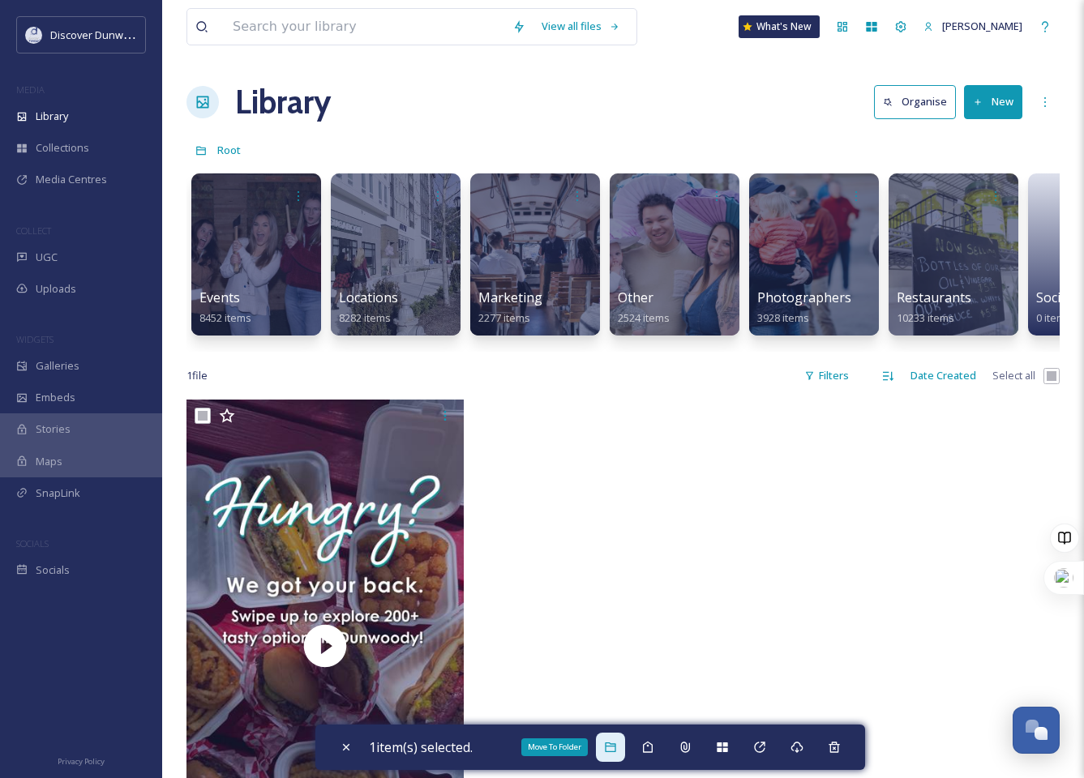
click at [606, 744] on div "Move To Folder" at bounding box center [610, 747] width 29 height 29
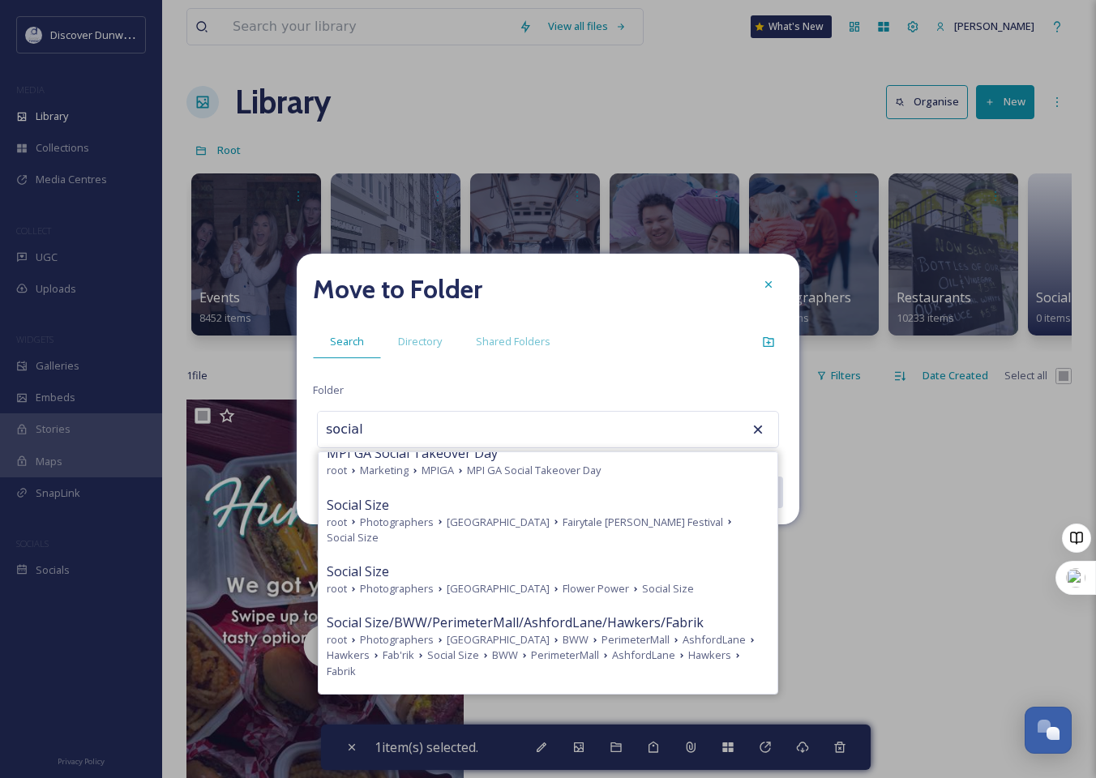
scroll to position [811, 0]
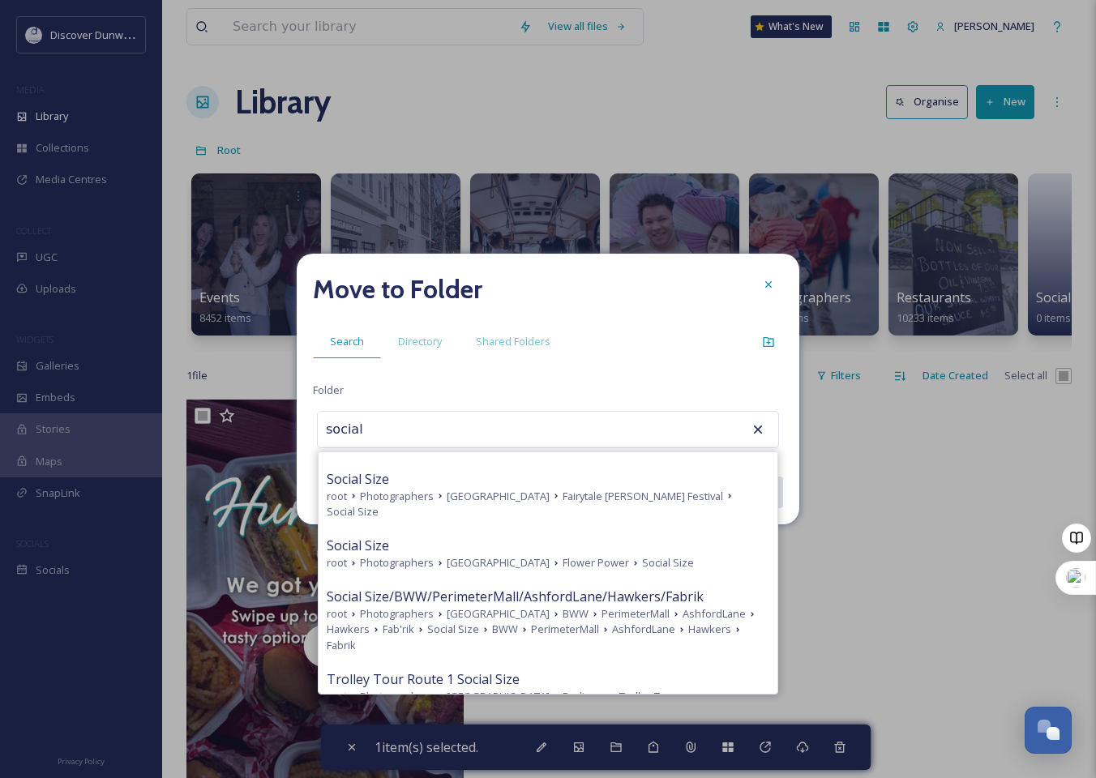
click at [427, 439] on input "social" at bounding box center [407, 430] width 178 height 36
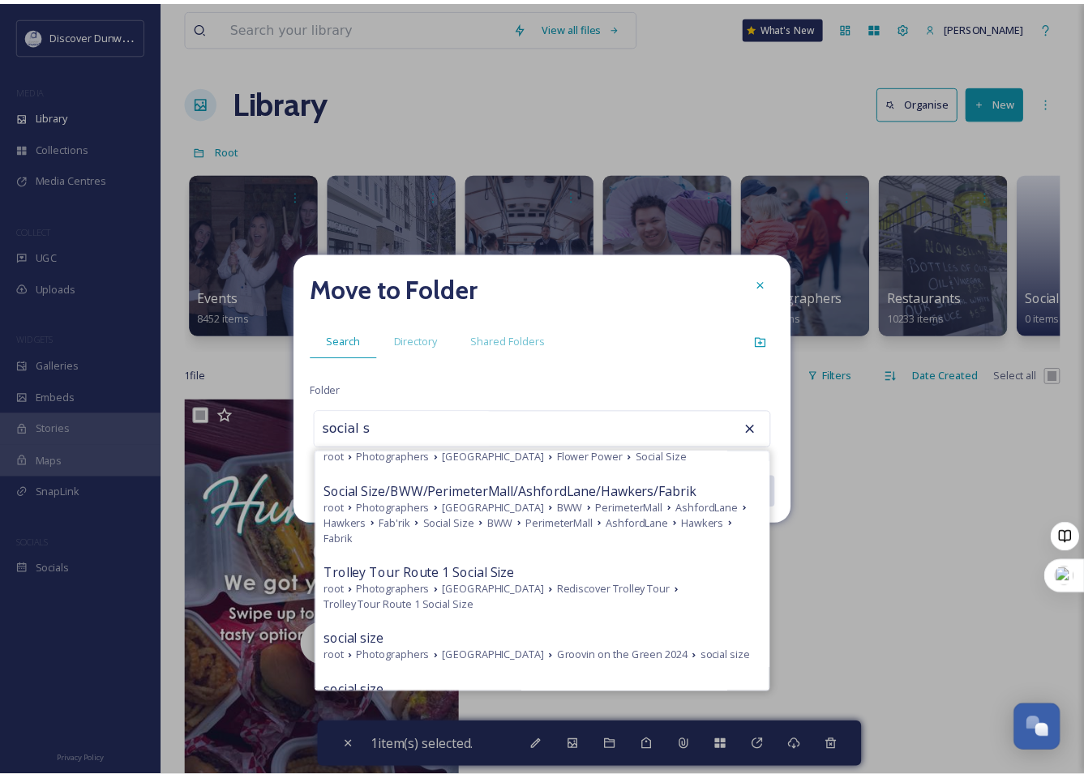
scroll to position [0, 0]
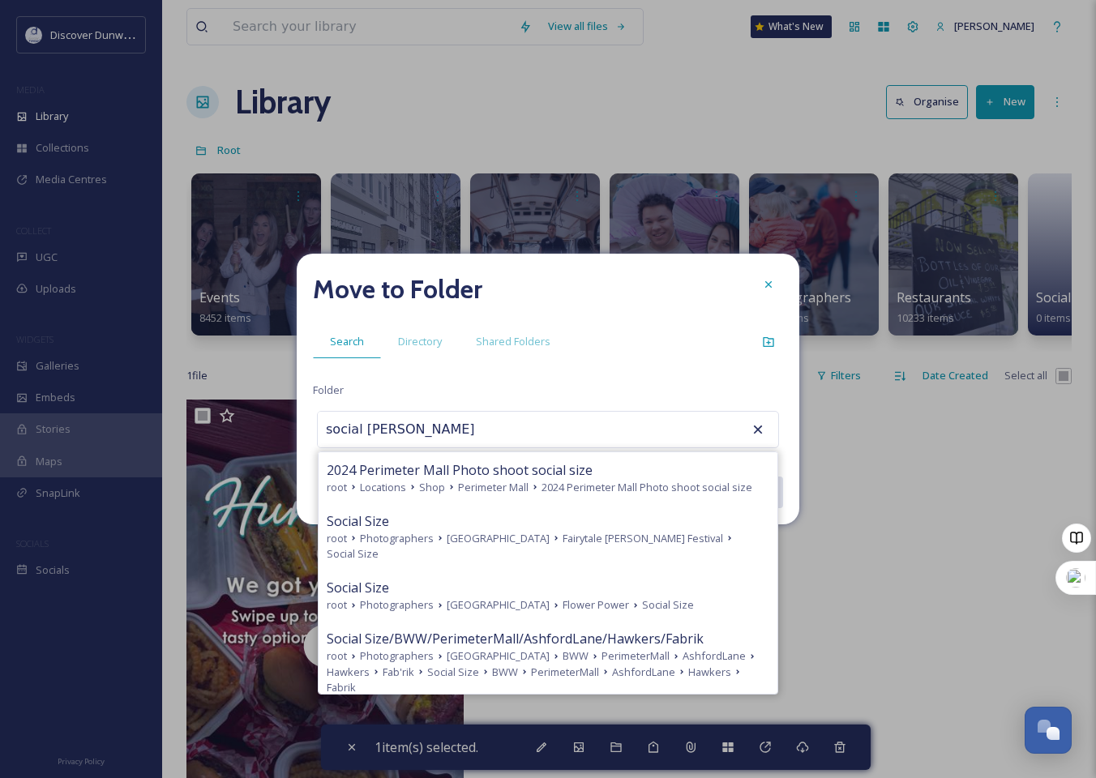
type input "social stories"
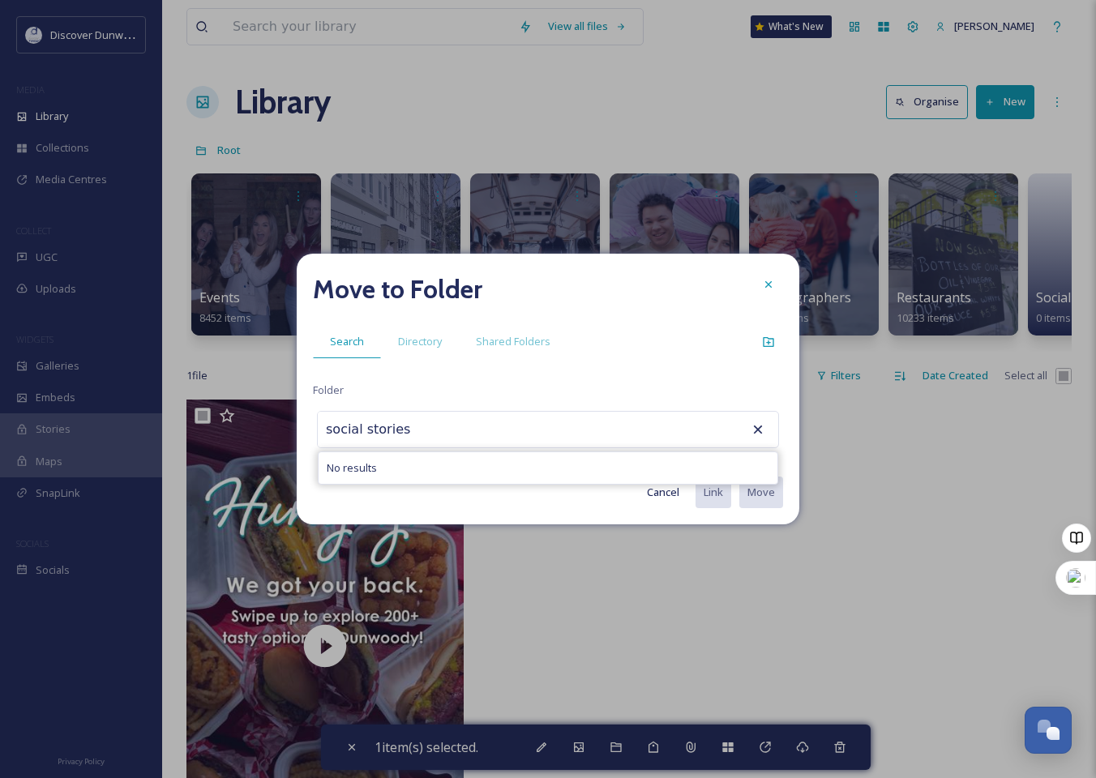
type textarea "l"
drag, startPoint x: 362, startPoint y: 433, endPoint x: 311, endPoint y: 425, distance: 50.9
click at [311, 425] on div "Move to Folder Search Directory Shared Folders Folder social stories No results…" at bounding box center [548, 389] width 503 height 271
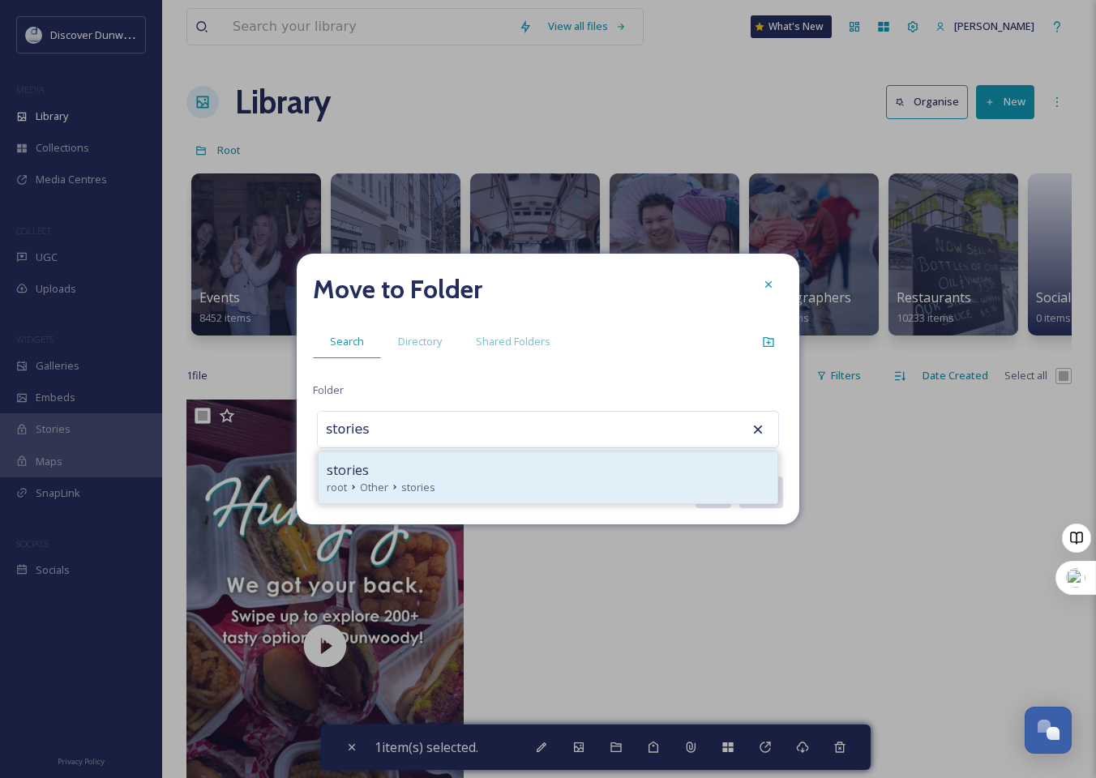
type input "stories"
click at [454, 495] on div "root Other stories" at bounding box center [548, 487] width 443 height 15
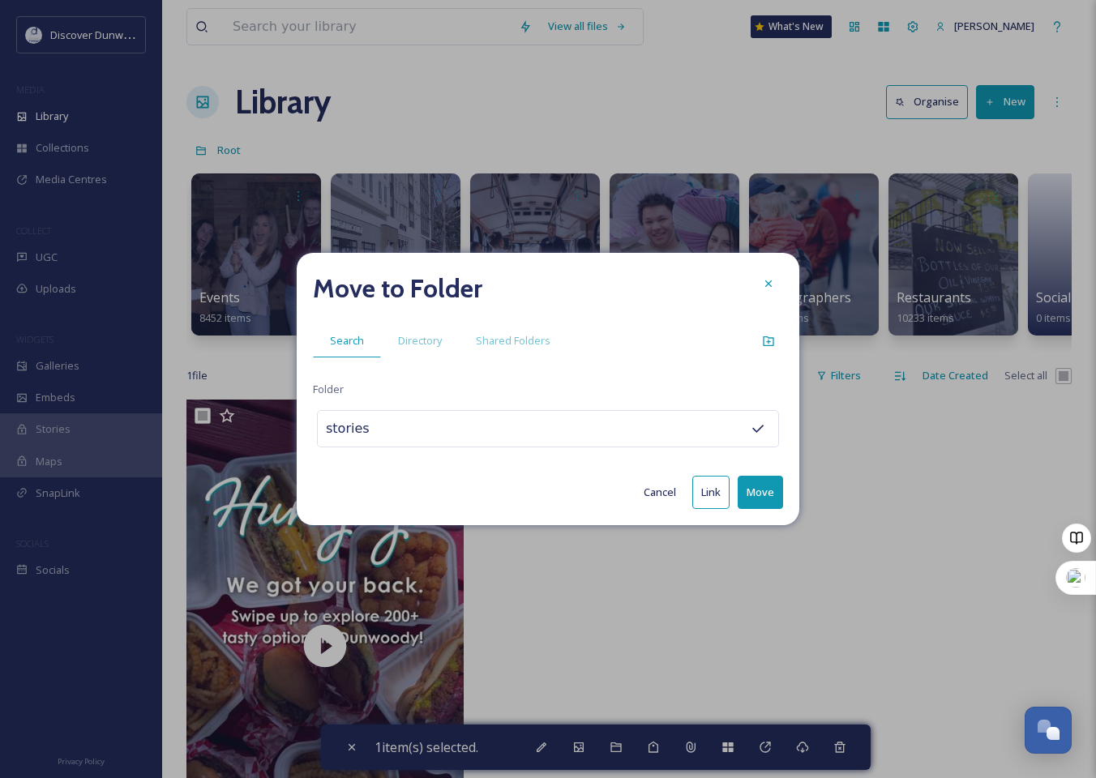
click at [769, 493] on button "Move" at bounding box center [760, 492] width 45 height 33
checkbox input "false"
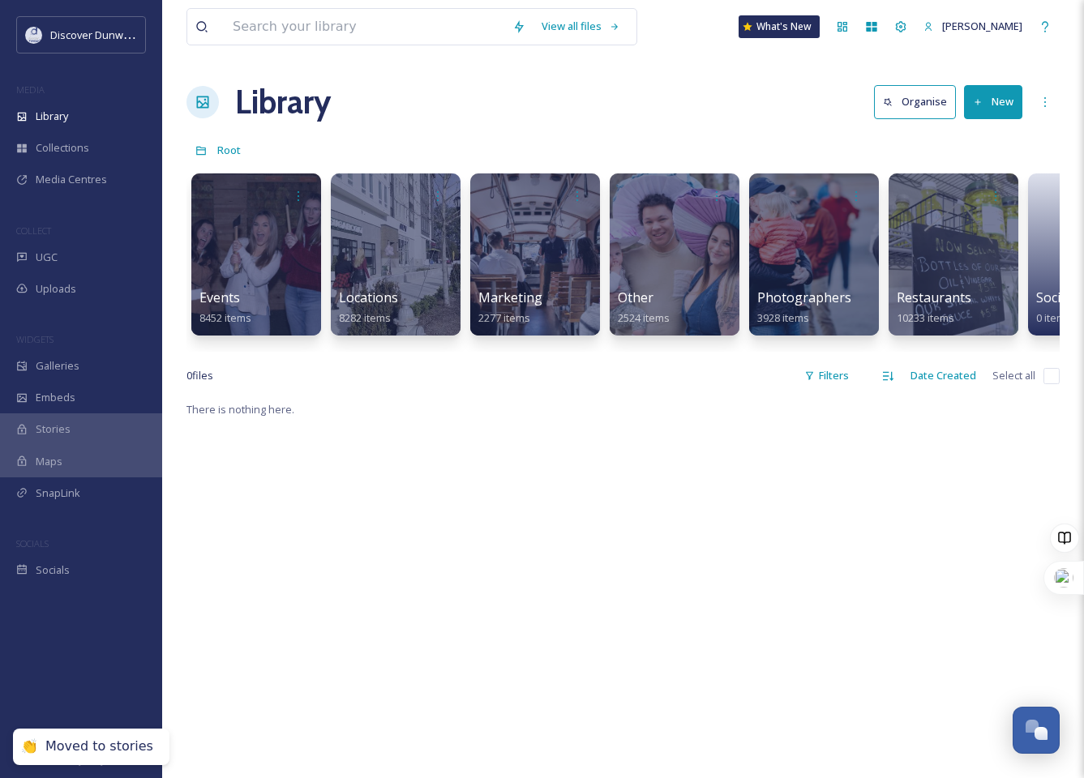
click at [769, 493] on div "There is nothing here." at bounding box center [622, 789] width 873 height 778
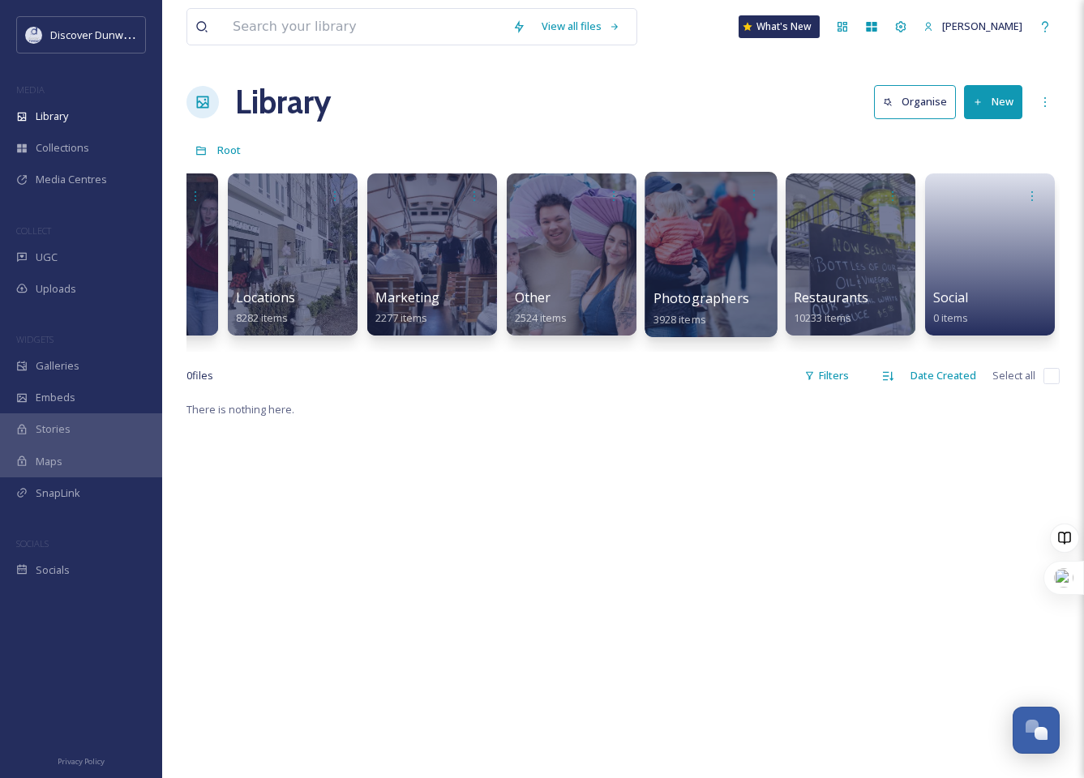
click at [663, 208] on div at bounding box center [712, 195] width 116 height 30
click at [617, 617] on div "There is nothing here." at bounding box center [622, 789] width 873 height 778
click at [714, 256] on div at bounding box center [711, 254] width 132 height 165
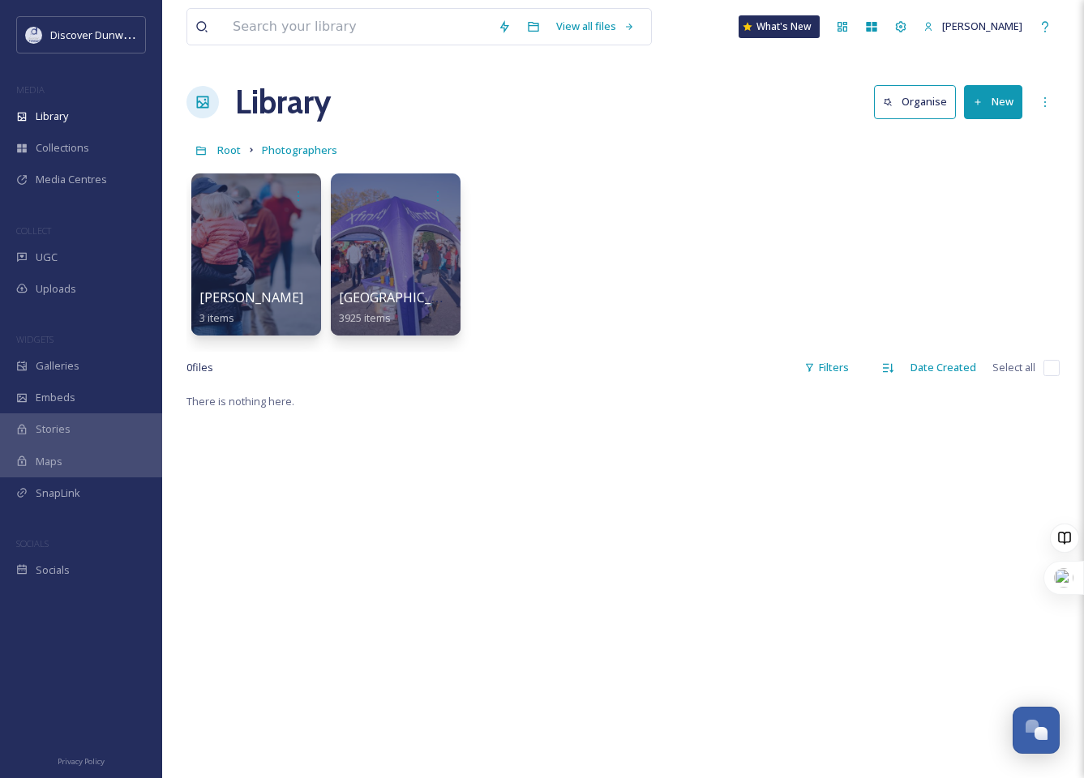
click at [634, 186] on div "[PERSON_NAME] 3 items Devon 3925 items" at bounding box center [622, 258] width 873 height 186
click at [65, 127] on div "Library" at bounding box center [81, 117] width 162 height 32
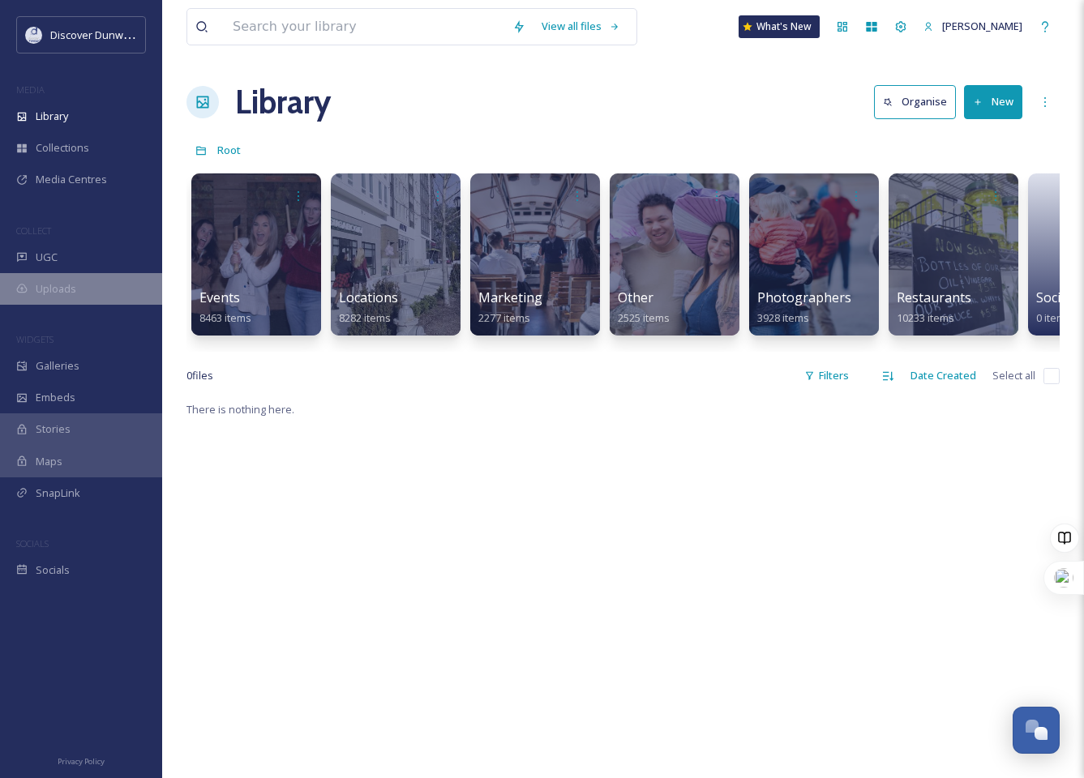
click at [48, 289] on span "Uploads" at bounding box center [56, 288] width 41 height 15
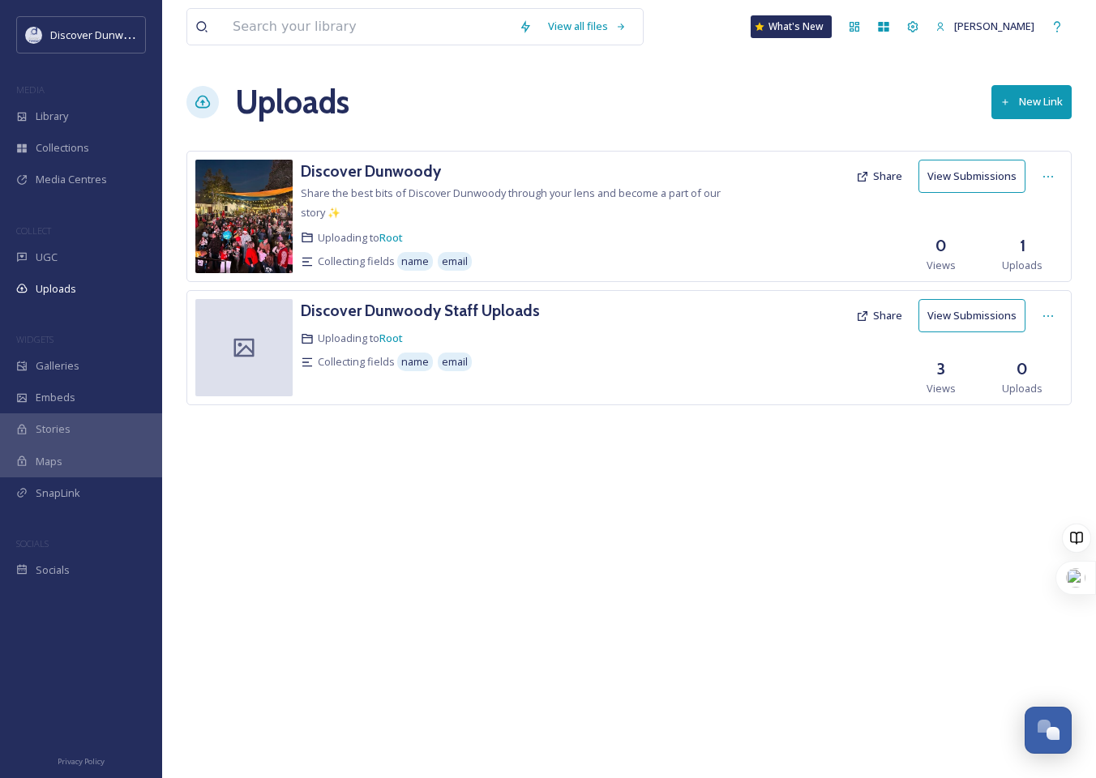
click at [992, 320] on button "View Submissions" at bounding box center [972, 315] width 107 height 33
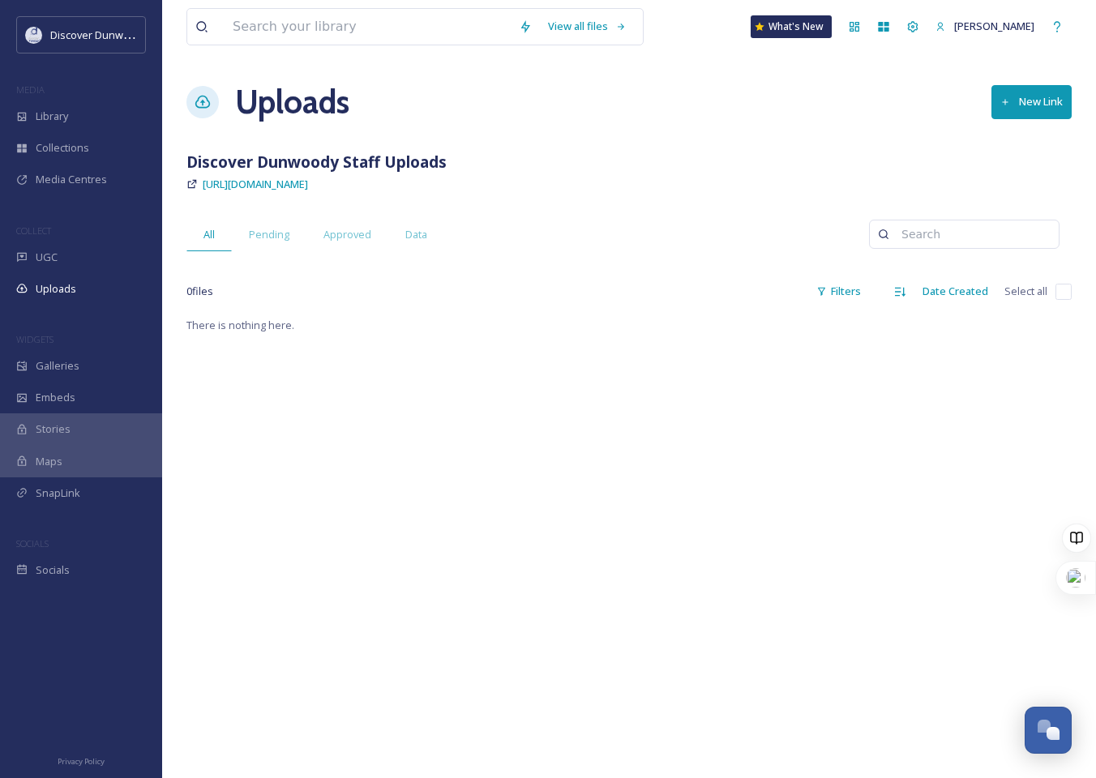
click at [502, 293] on div "0 file s Filters Date Created Select all" at bounding box center [628, 292] width 885 height 32
click at [1023, 105] on button "New Link" at bounding box center [1032, 101] width 80 height 33
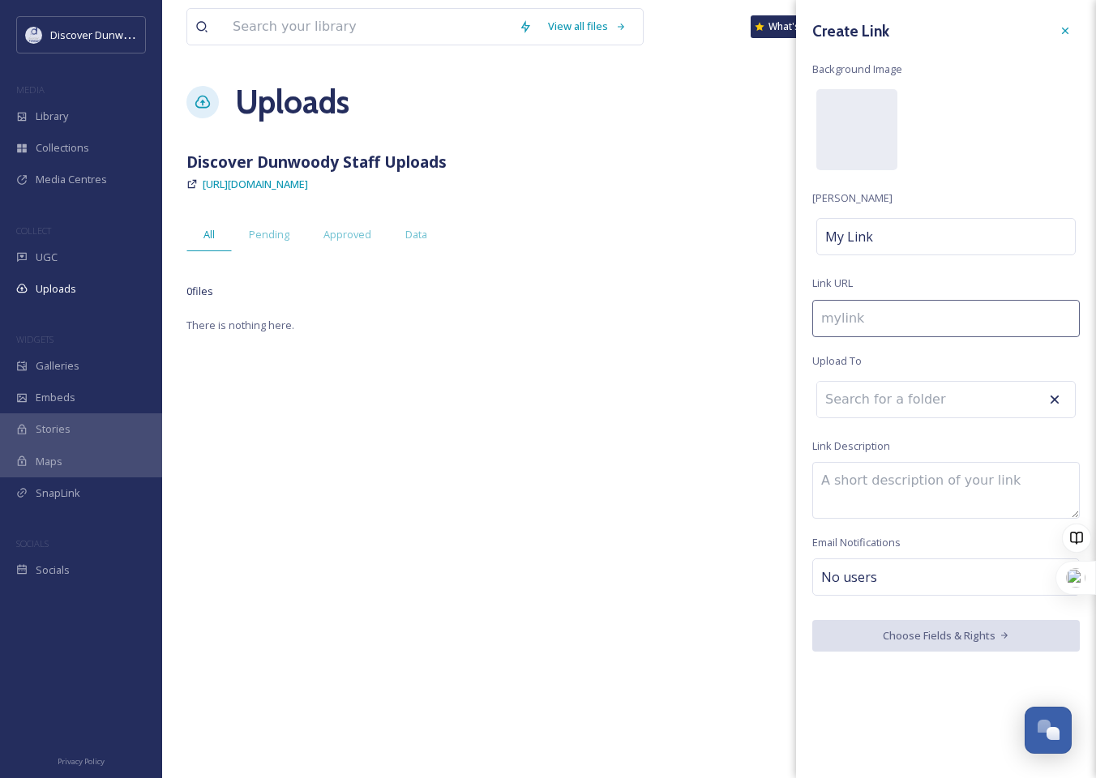
click at [412, 380] on div "View all files What's [GEOGRAPHIC_DATA][PERSON_NAME] Uploads New Link Discover …" at bounding box center [629, 389] width 934 height 778
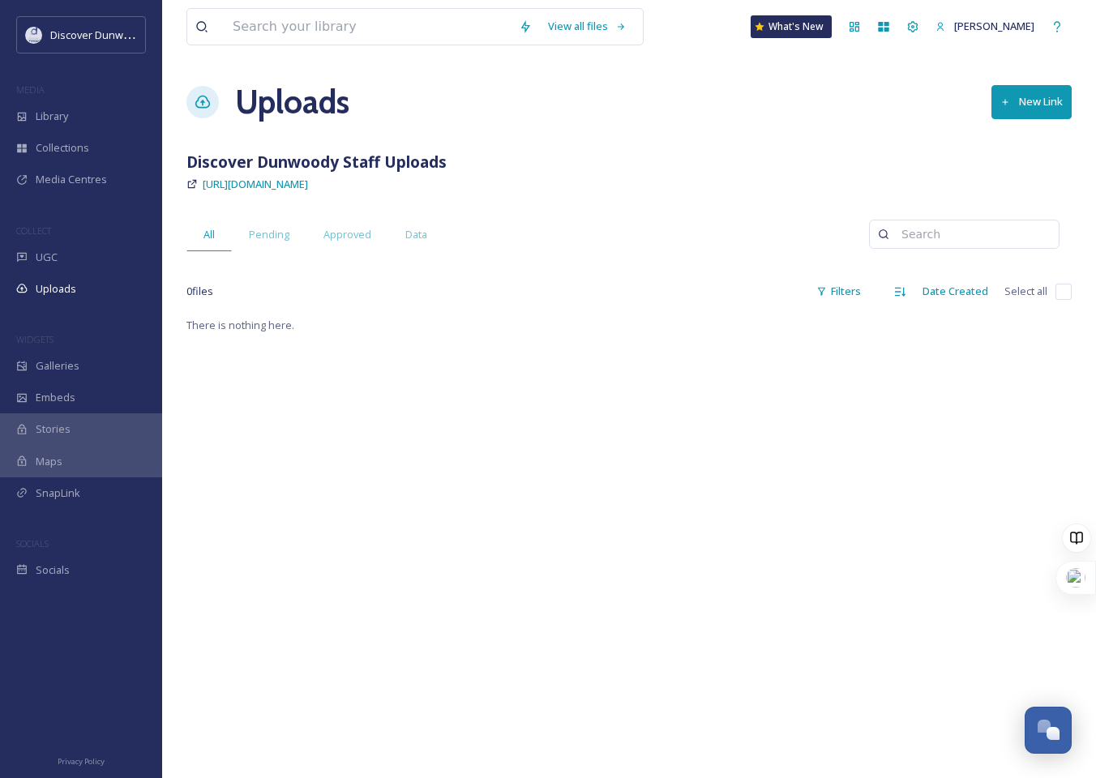
click at [293, 585] on div "View all files What's [GEOGRAPHIC_DATA][PERSON_NAME] Uploads New Link Discover …" at bounding box center [629, 389] width 934 height 778
click at [36, 280] on div "Uploads" at bounding box center [81, 289] width 162 height 32
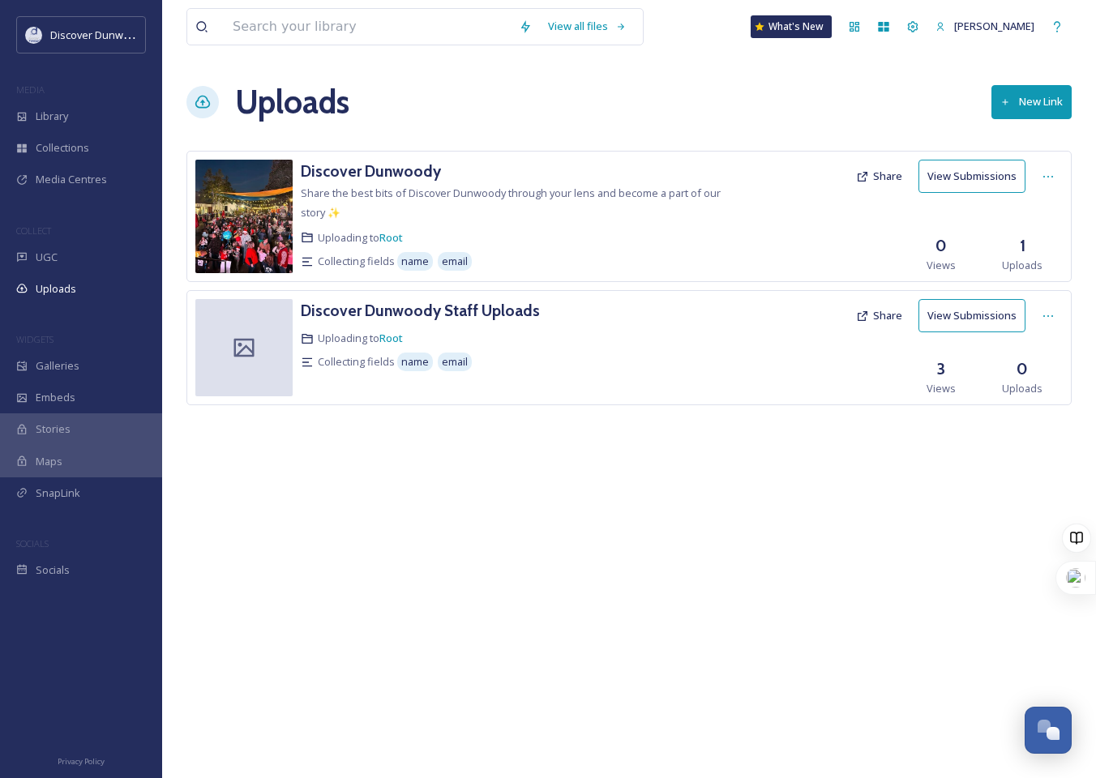
click at [741, 368] on div at bounding box center [792, 347] width 114 height 97
click at [891, 316] on button "Share" at bounding box center [879, 316] width 62 height 32
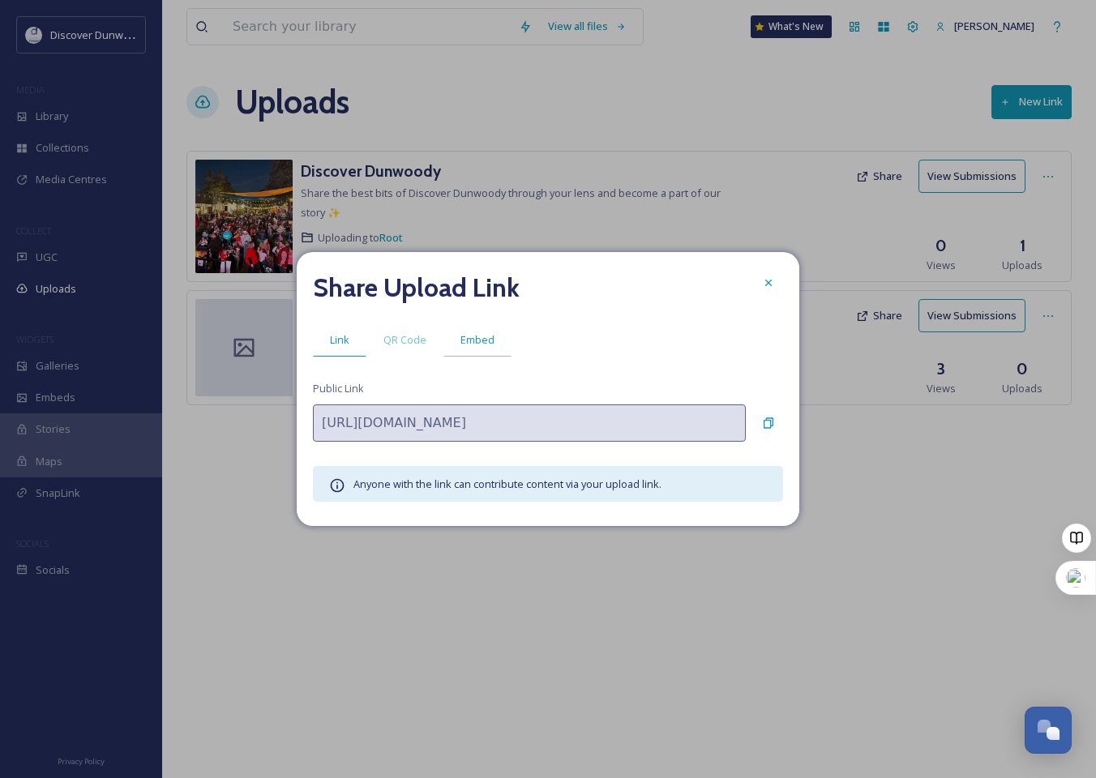
click at [466, 341] on span "Embed" at bounding box center [478, 339] width 34 height 15
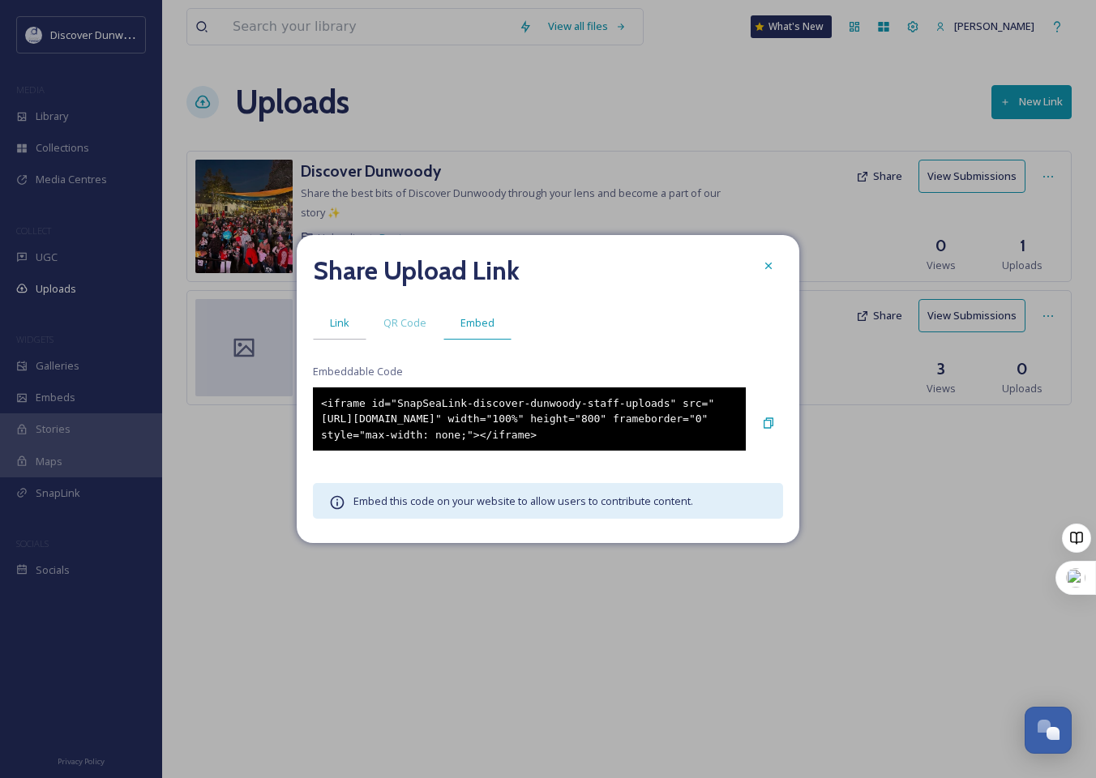
click at [337, 315] on span "Link" at bounding box center [339, 322] width 19 height 15
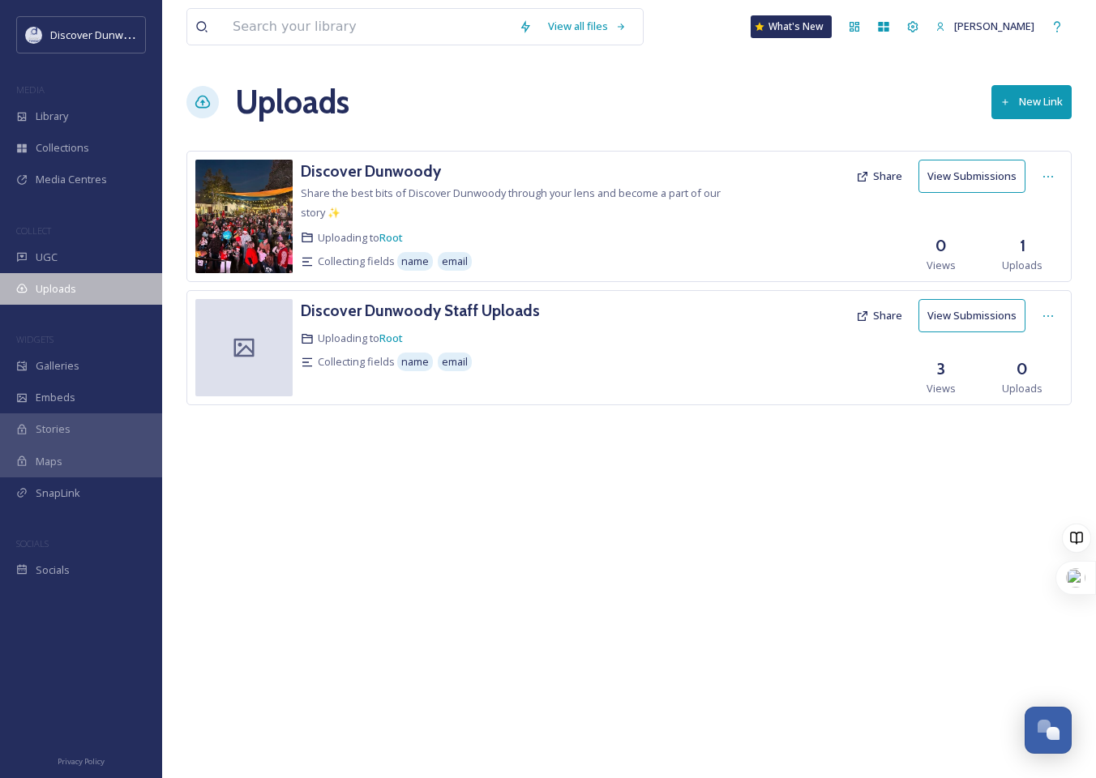
click at [87, 277] on div "Uploads" at bounding box center [81, 289] width 162 height 32
click at [58, 281] on span "Uploads" at bounding box center [56, 288] width 41 height 15
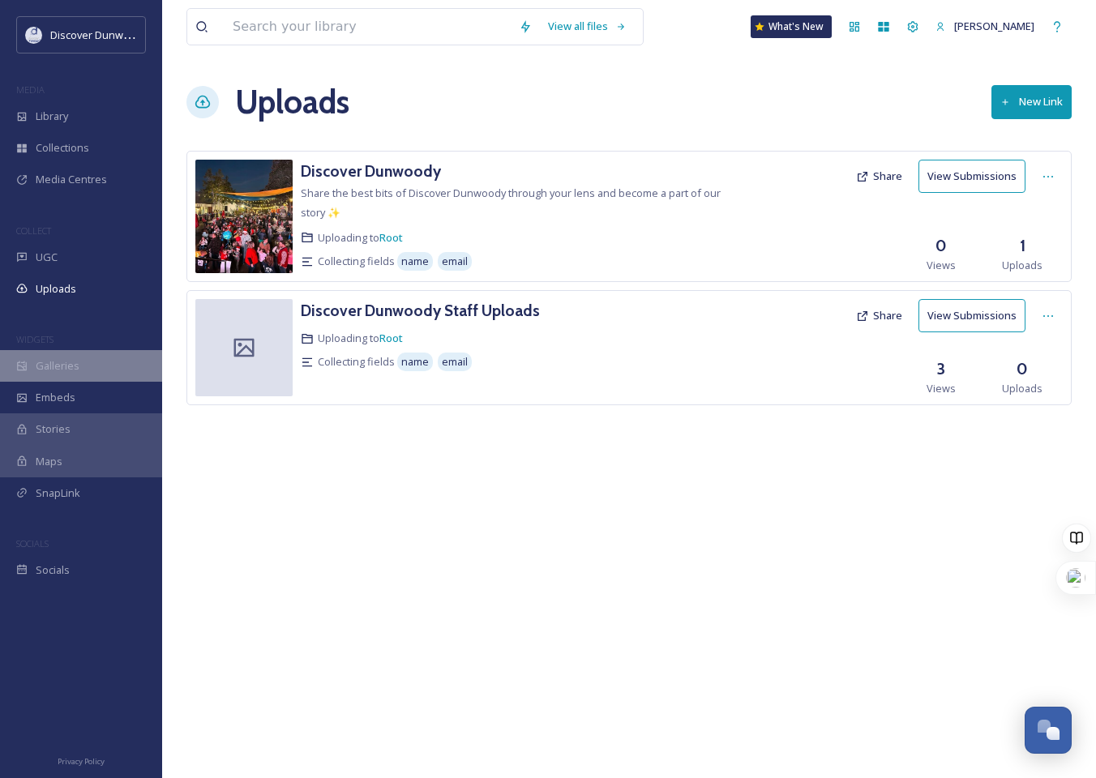
click at [42, 361] on span "Galleries" at bounding box center [58, 365] width 44 height 15
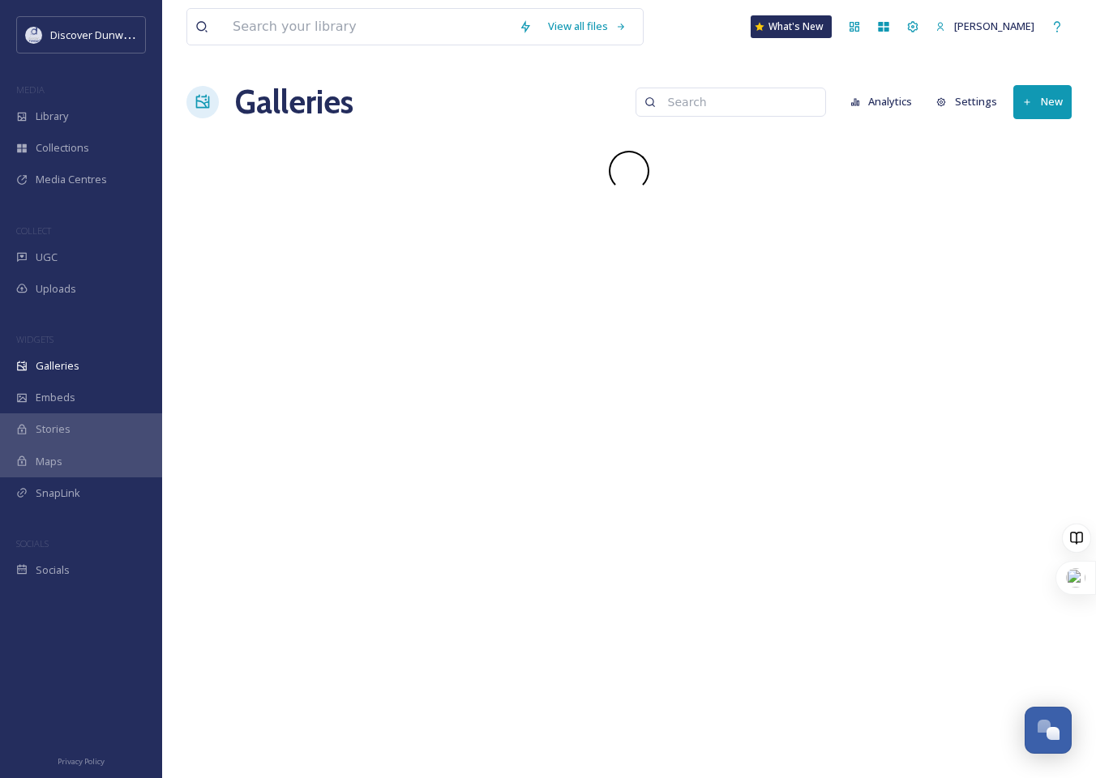
click at [84, 95] on div "MEDIA" at bounding box center [81, 89] width 162 height 21
click at [77, 111] on div "Library" at bounding box center [81, 117] width 162 height 32
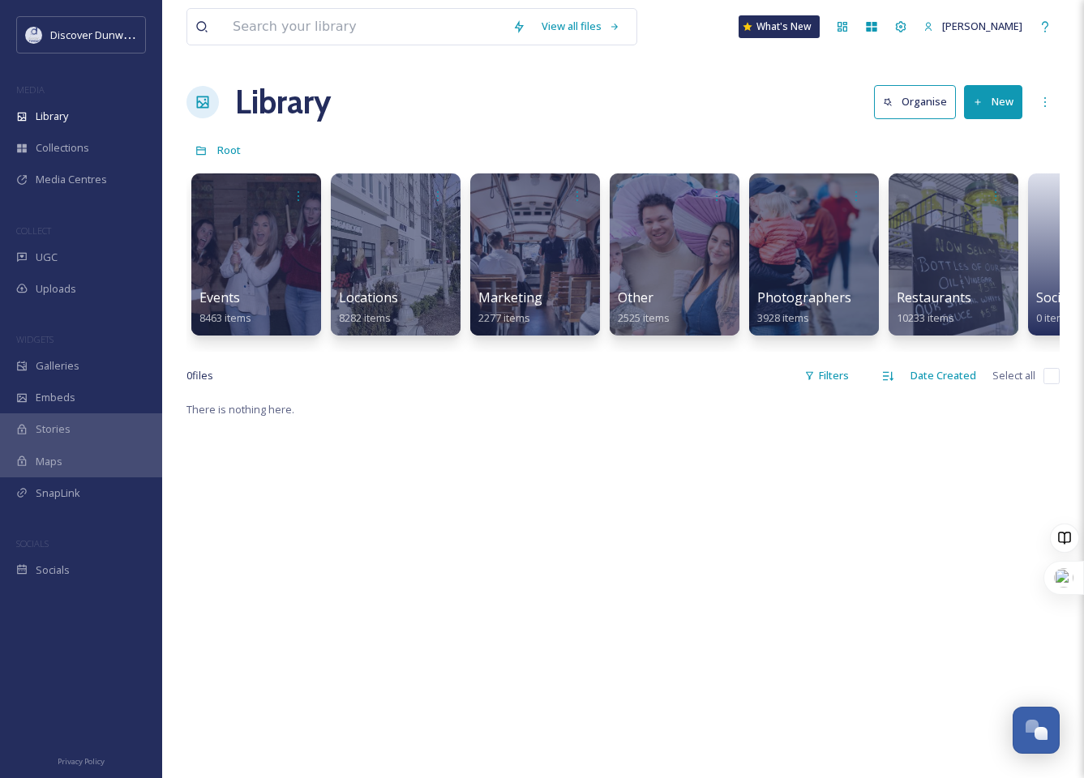
click at [984, 98] on button "New" at bounding box center [993, 101] width 58 height 33
click at [1005, 140] on span "File Upload" at bounding box center [986, 139] width 54 height 15
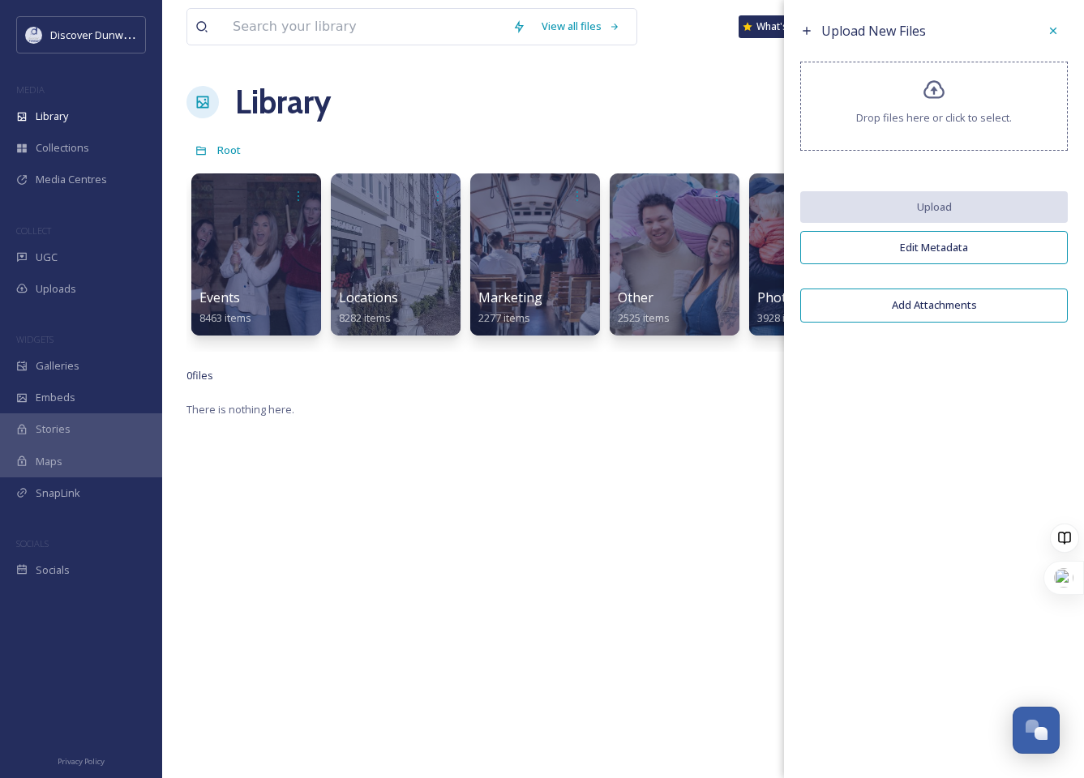
click at [1004, 139] on div "Drop files here or click to select." at bounding box center [934, 106] width 268 height 89
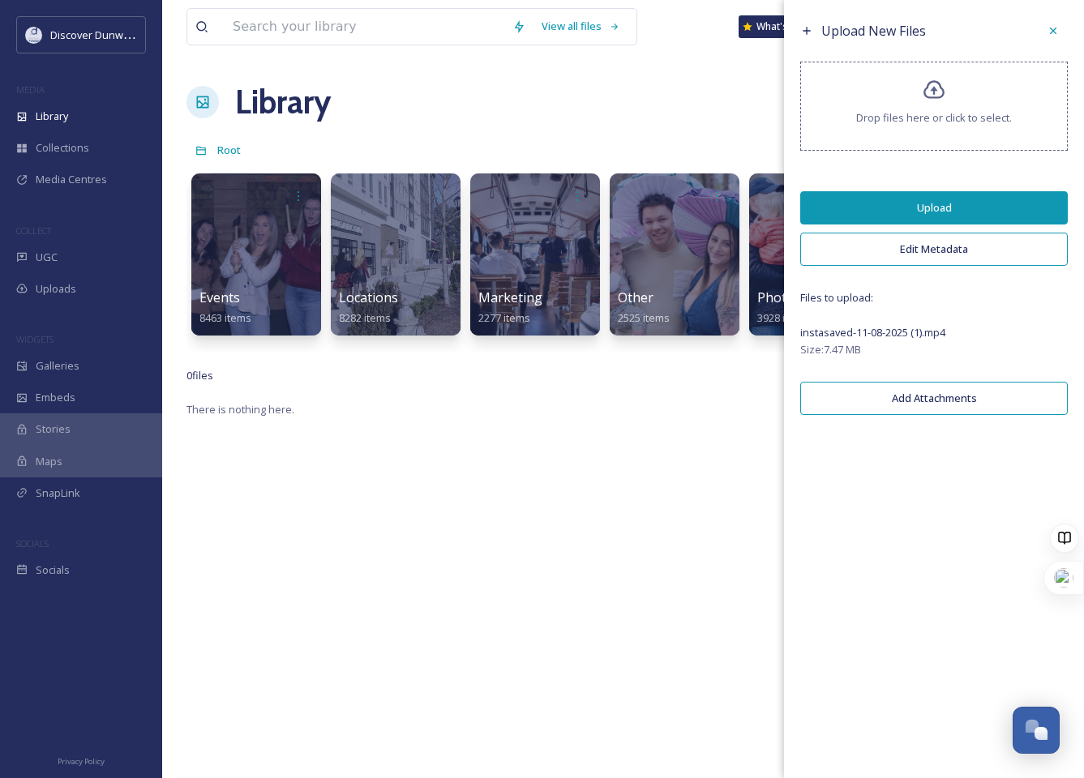
click at [936, 243] on button "Edit Metadata" at bounding box center [934, 249] width 268 height 33
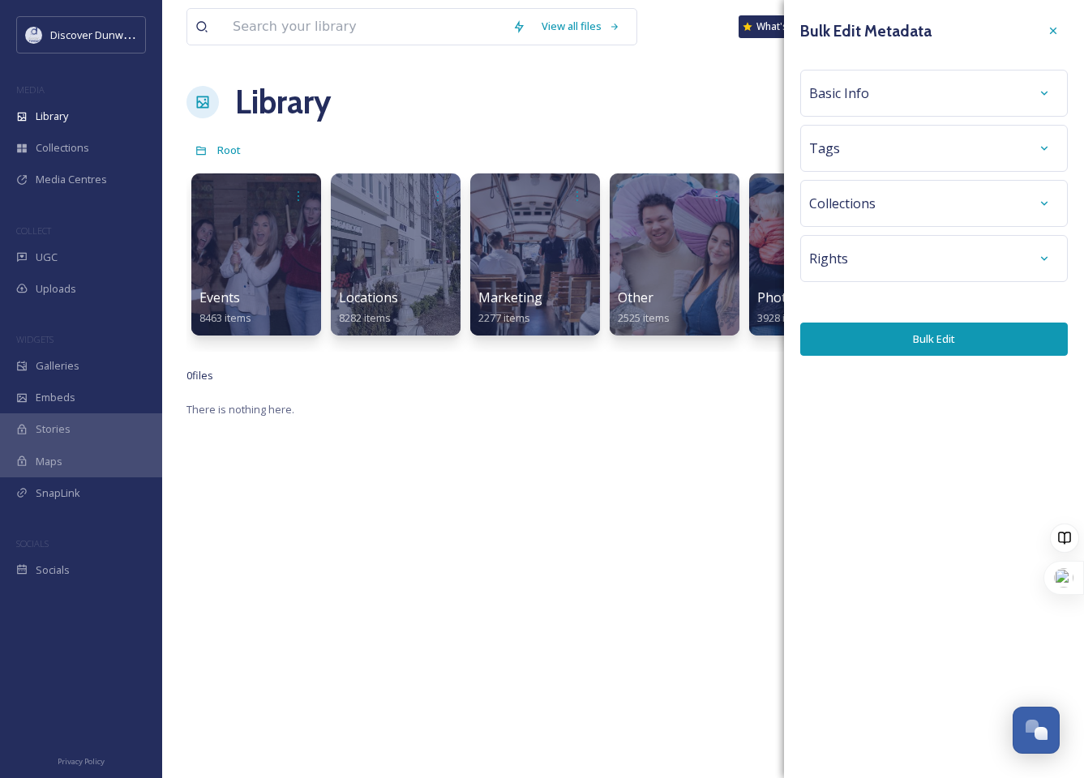
click at [928, 92] on div "Basic Info" at bounding box center [934, 93] width 250 height 29
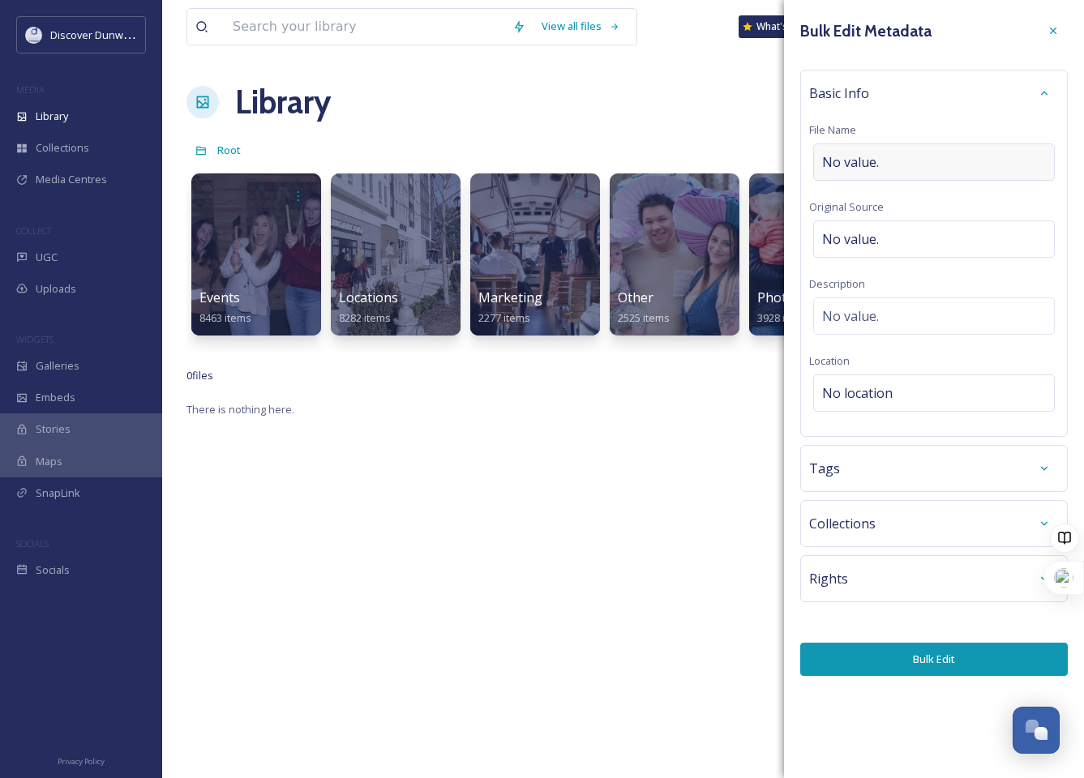
click at [922, 156] on div "No value." at bounding box center [934, 162] width 242 height 37
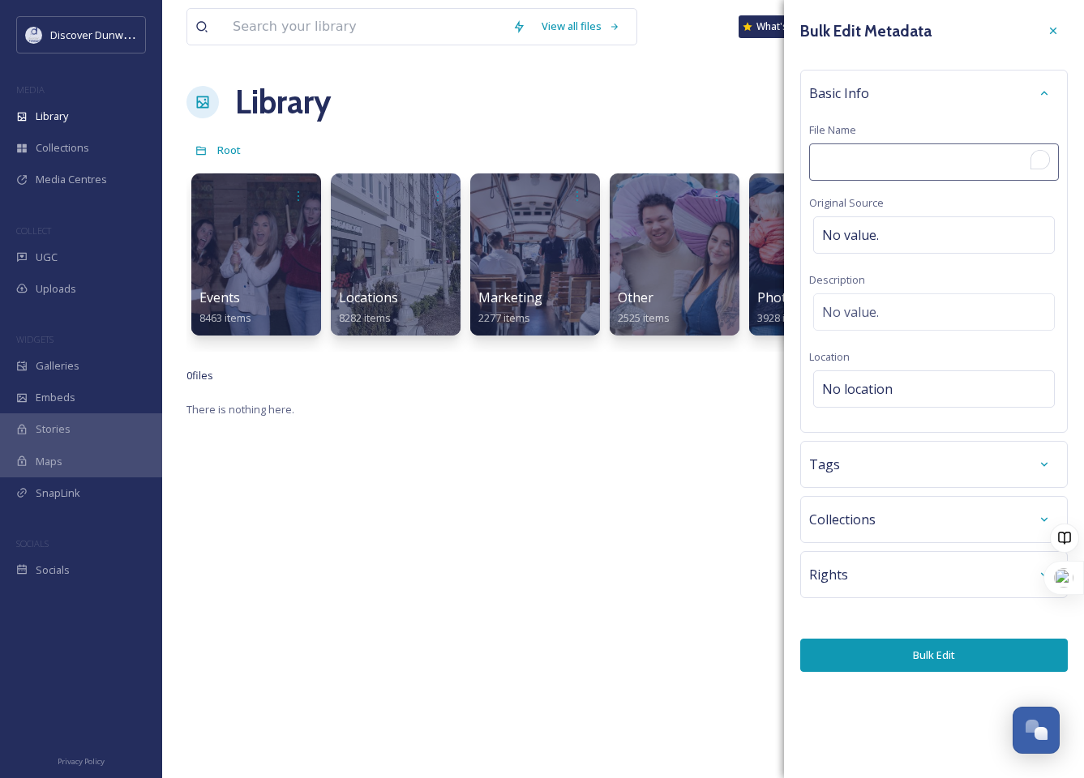
drag, startPoint x: 922, startPoint y: 156, endPoint x: 911, endPoint y: 158, distance: 11.6
click at [911, 158] on input "To enrich screen reader interactions, please activate Accessibility in Grammarl…" at bounding box center [934, 162] width 250 height 37
type input "Omasake reel"
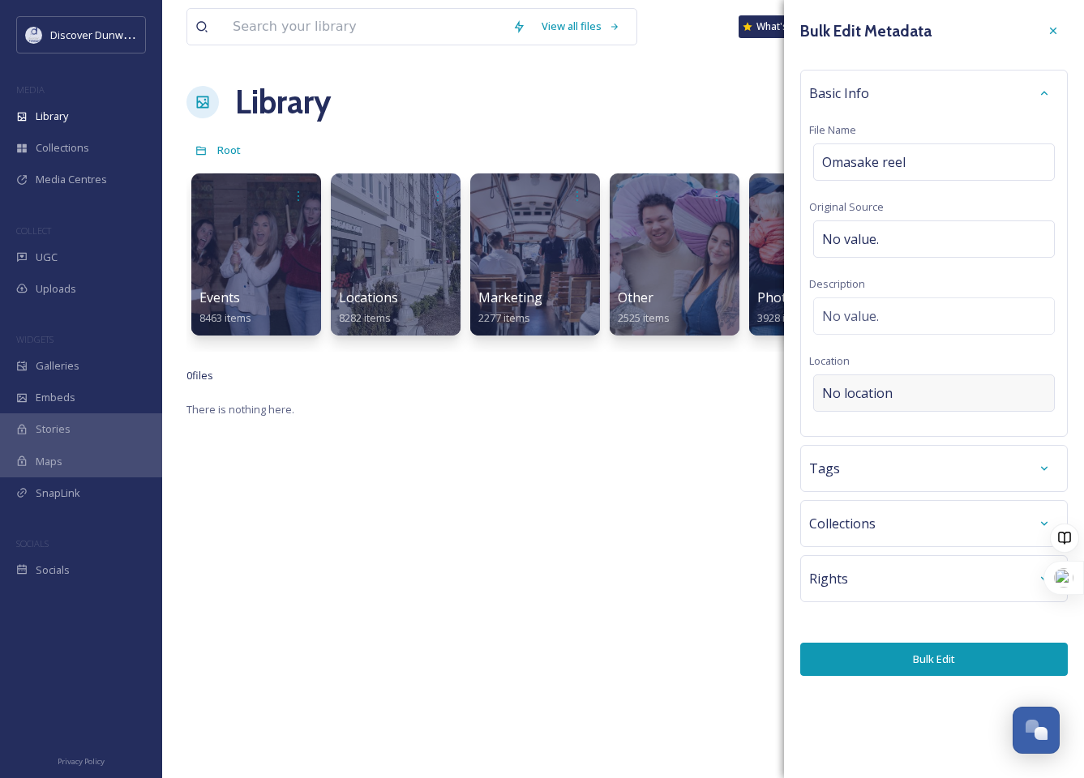
click at [936, 377] on div "No location" at bounding box center [934, 393] width 242 height 37
click at [936, 377] on input at bounding box center [934, 393] width 240 height 36
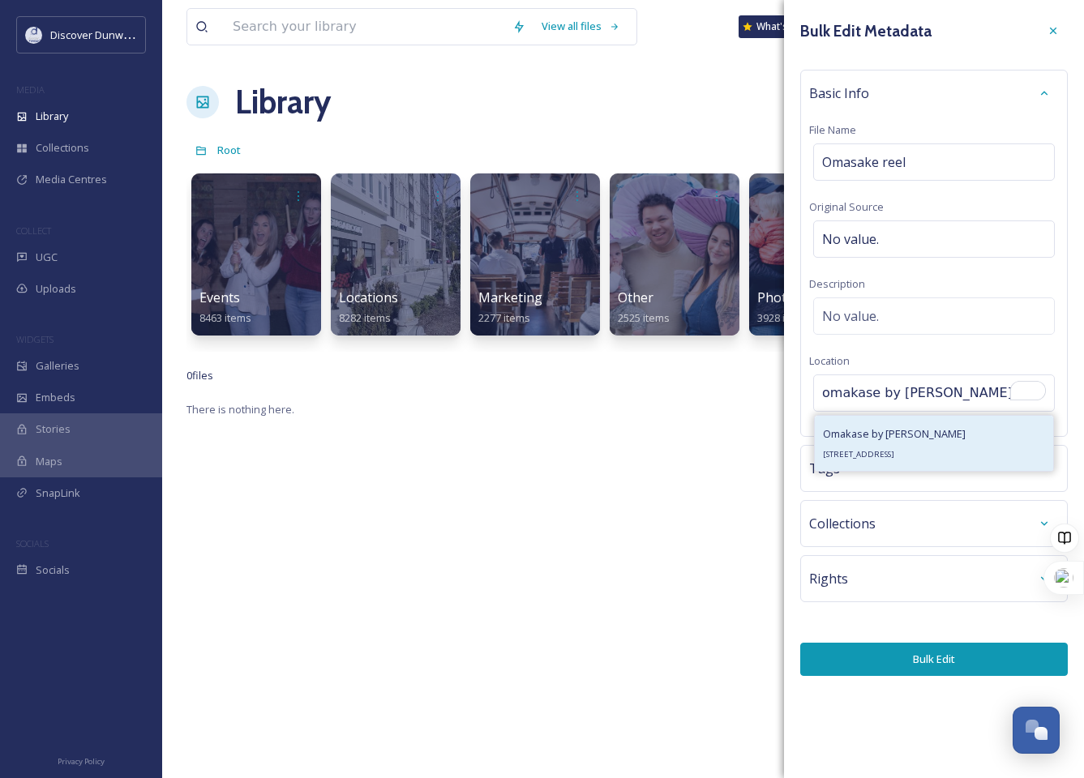
type input "omakase by [PERSON_NAME]"
click at [894, 451] on span "[STREET_ADDRESS]" at bounding box center [858, 454] width 71 height 11
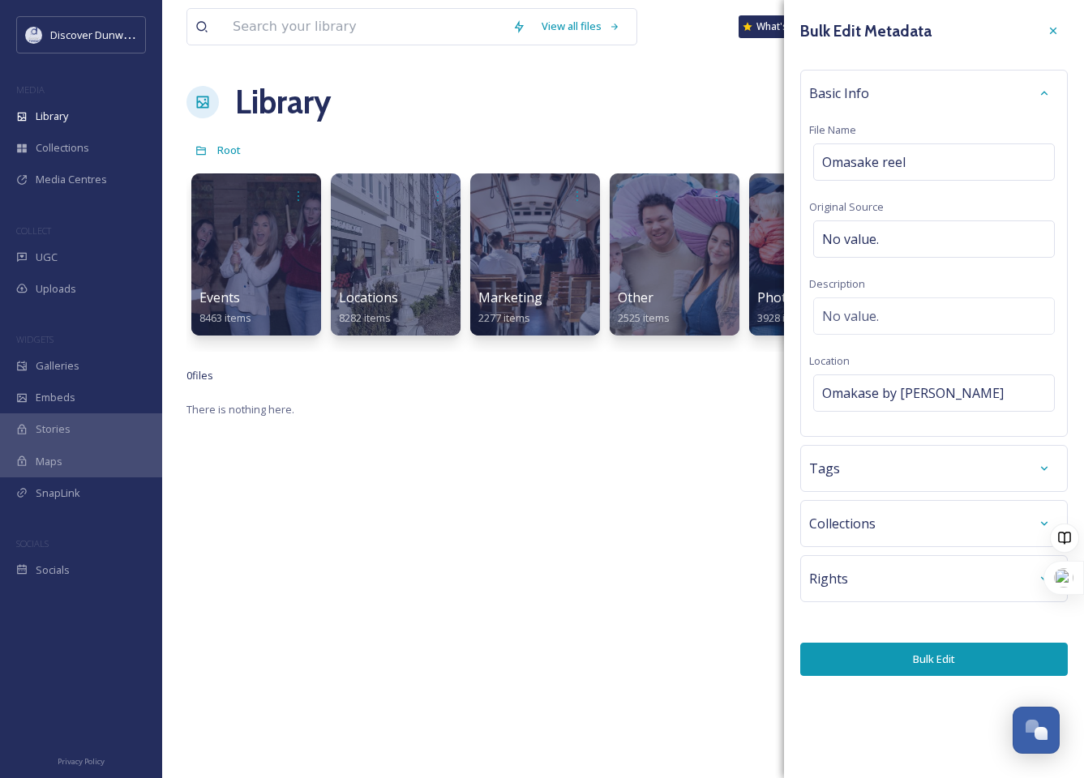
click at [966, 667] on button "Bulk Edit" at bounding box center [934, 659] width 268 height 33
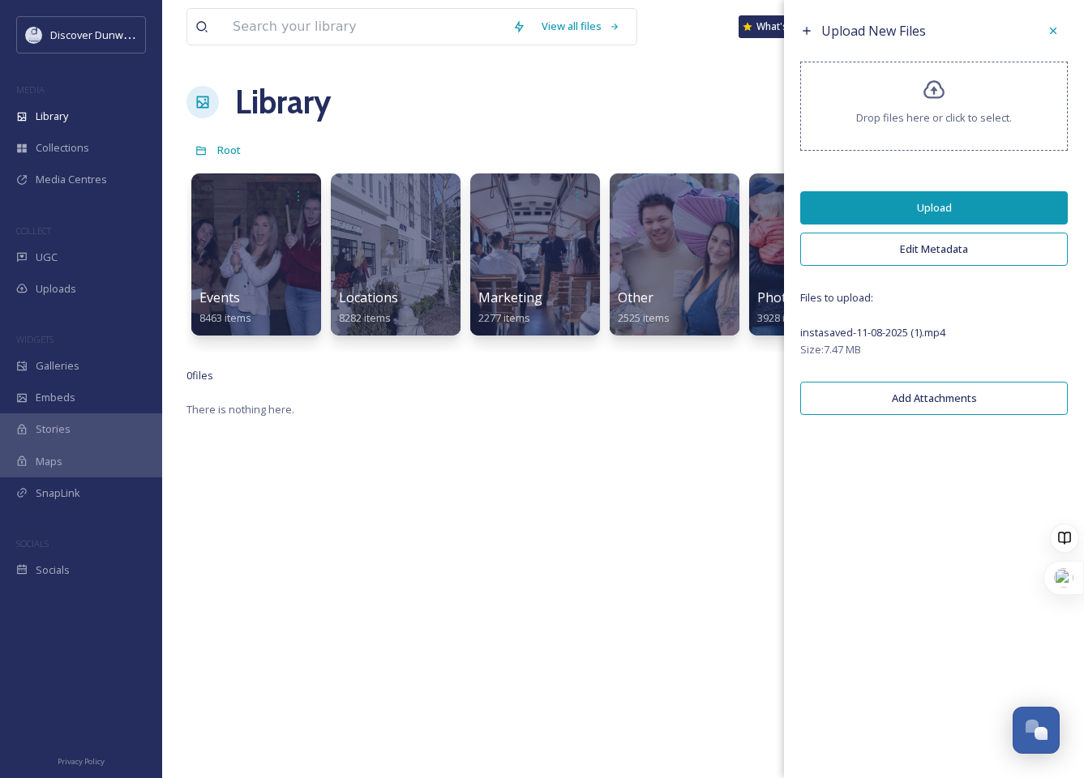
click at [954, 213] on button "Upload" at bounding box center [934, 207] width 268 height 33
